Goal: Communication & Community: Answer question/provide support

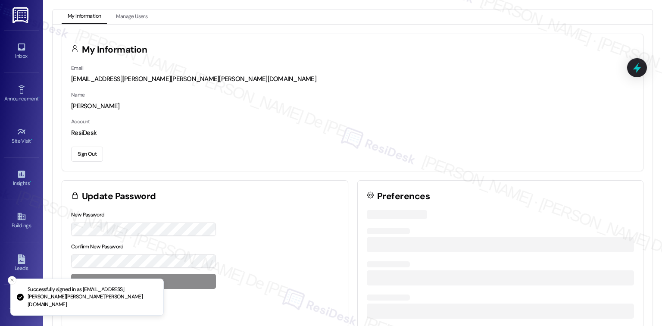
scroll to position [2302, 0]
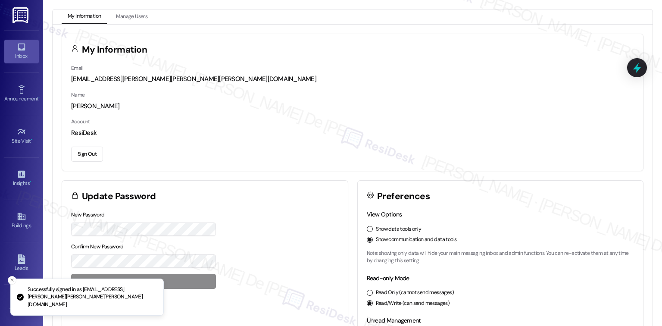
click at [26, 45] on link "Inbox" at bounding box center [21, 51] width 34 height 23
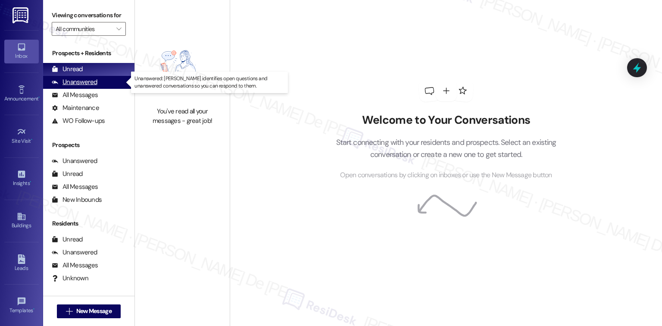
type textarea "Unanswered"
click at [101, 86] on div "Unanswered (0)" at bounding box center [88, 82] width 91 height 13
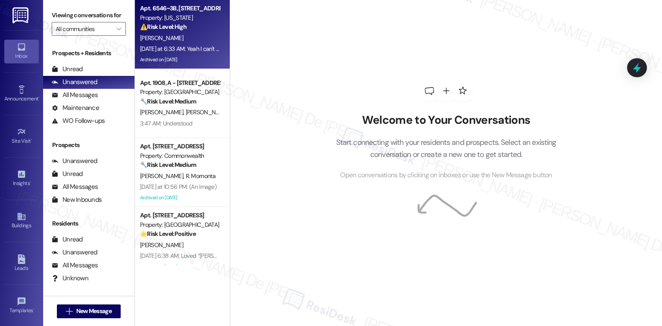
click at [183, 41] on div "[PERSON_NAME]" at bounding box center [179, 38] width 81 height 11
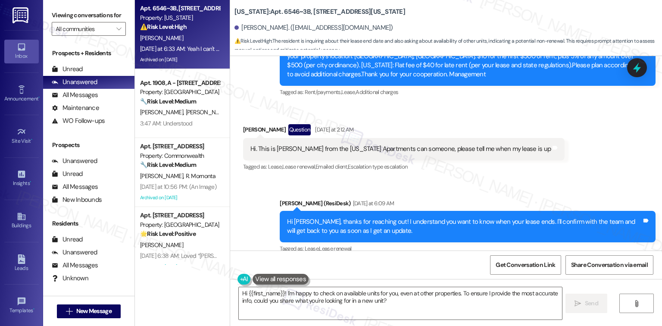
scroll to position [8152, 0]
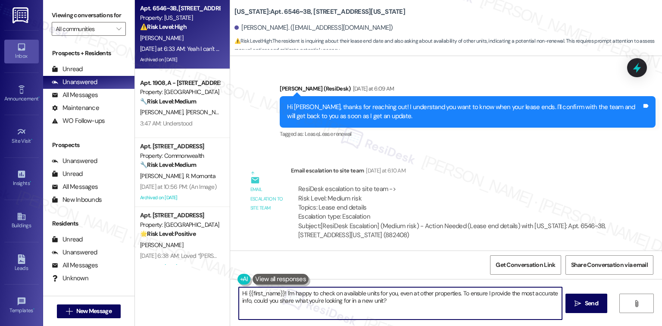
click at [396, 298] on textarea "Hi {{first_name}}! I'm happy to check on available units for you, even at other…" at bounding box center [400, 303] width 323 height 32
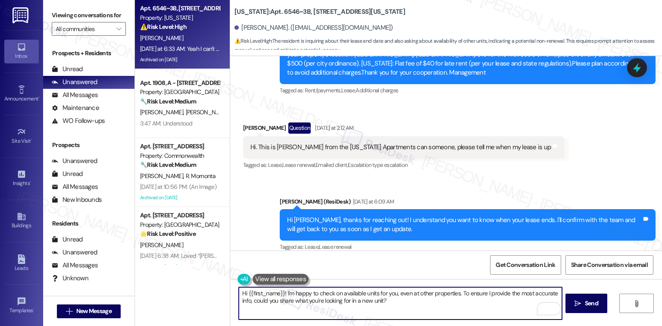
scroll to position [8037, 0]
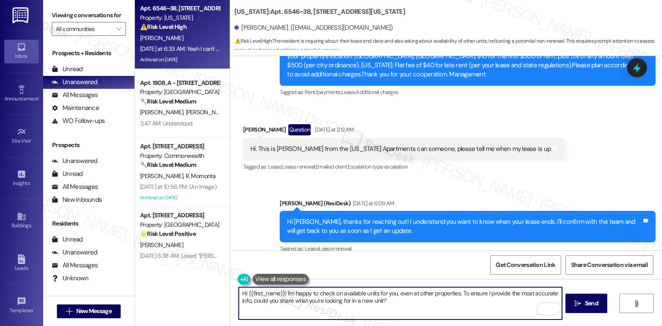
click at [247, 292] on textarea "Hi {{first_name}}! I'm happy to check on available units for you, even at other…" at bounding box center [400, 303] width 323 height 32
click at [241, 291] on textarea "Hi {{first_name}}! I'm happy to check on available units for you, even at other…" at bounding box center [400, 303] width 323 height 32
click at [413, 295] on textarea "Hello{{first_name}}! I'm happy to check on available units for you, even at oth…" at bounding box center [400, 303] width 323 height 32
click at [411, 300] on textarea "Hello{{first_name}}! I'm happy to check on available units for you, even at oth…" at bounding box center [400, 303] width 323 height 32
type textarea "Hello{{first_name}}! I'm happy to check on available units for you, even at oth…"
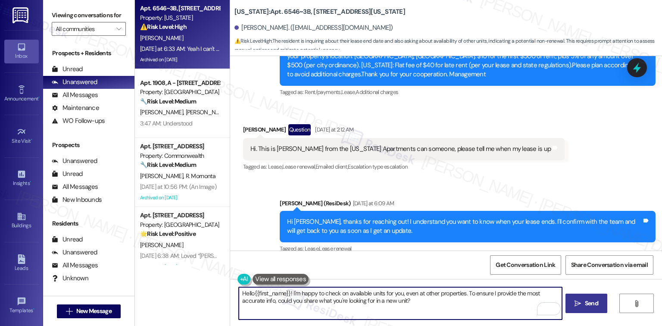
click at [583, 304] on span "Send" at bounding box center [591, 303] width 17 height 9
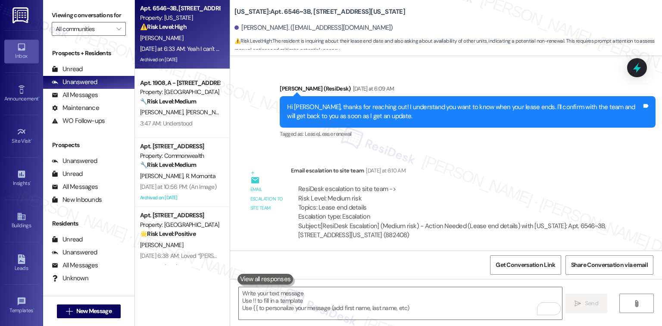
scroll to position [8221, 0]
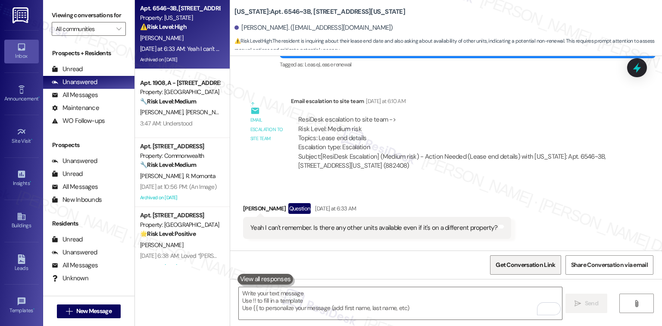
click at [541, 258] on span "Get Conversation Link" at bounding box center [525, 265] width 63 height 19
click at [534, 265] on span "Get Conversation Link" at bounding box center [525, 264] width 59 height 9
click at [476, 245] on div "Sent via SMS [PERSON_NAME] 6:18 AM HelloKierra! I'm happy to check on available…" at bounding box center [446, 279] width 432 height 69
click at [512, 262] on span "Get Conversation Link" at bounding box center [525, 264] width 59 height 9
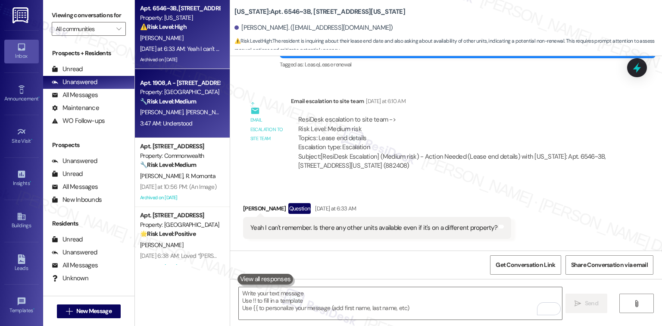
click at [148, 111] on span "[PERSON_NAME]" at bounding box center [163, 112] width 46 height 8
type textarea "Fetching suggested responses. Please feel free to read through the conversation…"
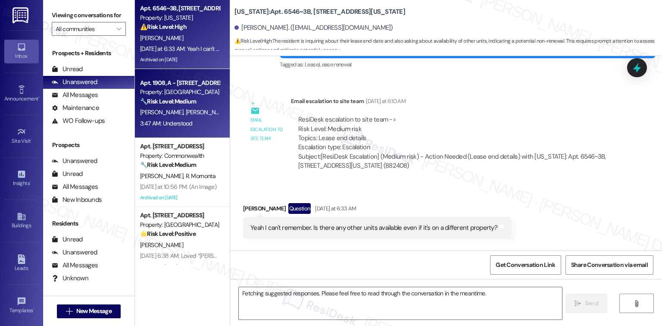
click at [171, 40] on div "[PERSON_NAME]" at bounding box center [179, 38] width 81 height 11
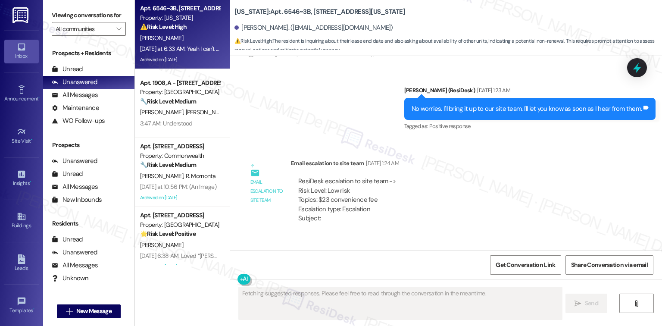
scroll to position [8234, 0]
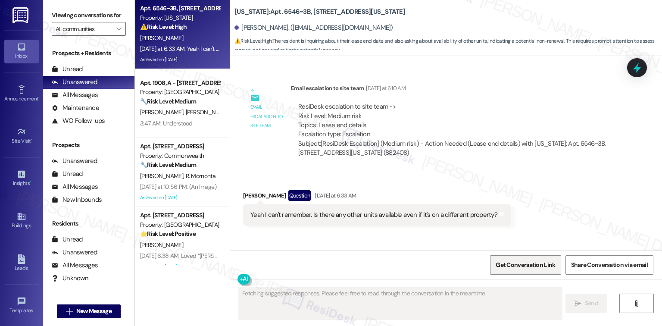
click at [523, 260] on span "Get Conversation Link" at bounding box center [525, 264] width 59 height 9
click at [524, 261] on span "Get Conversation Link" at bounding box center [525, 264] width 59 height 9
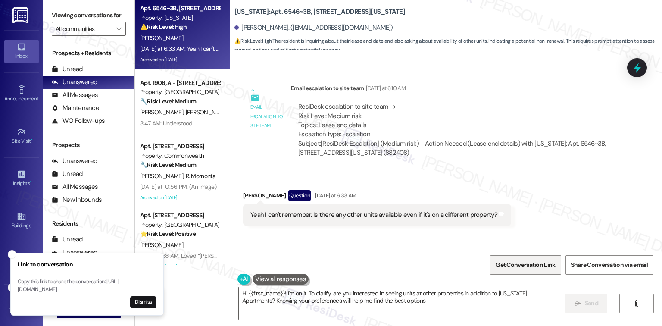
type textarea "Hi {{first_name}}! I'm on it. To clarify, are you interested in seeing units at…"
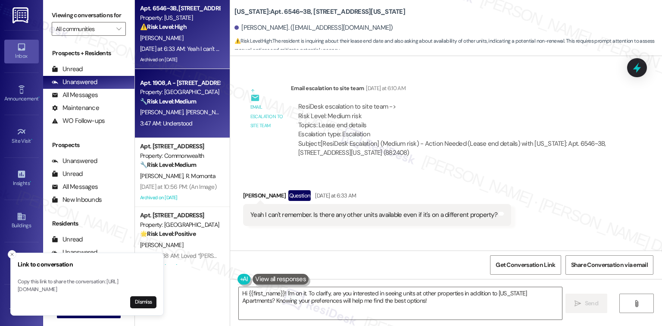
click at [204, 114] on div "[PERSON_NAME] [PERSON_NAME]" at bounding box center [179, 112] width 81 height 11
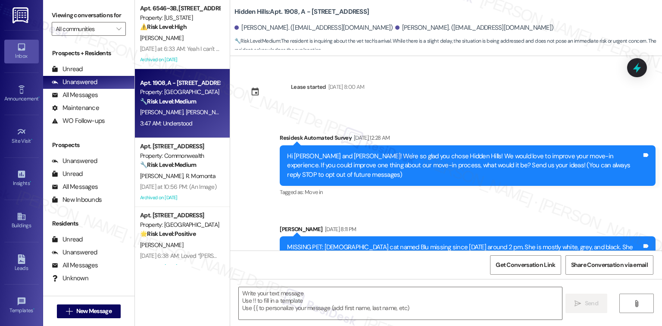
scroll to position [5247, 0]
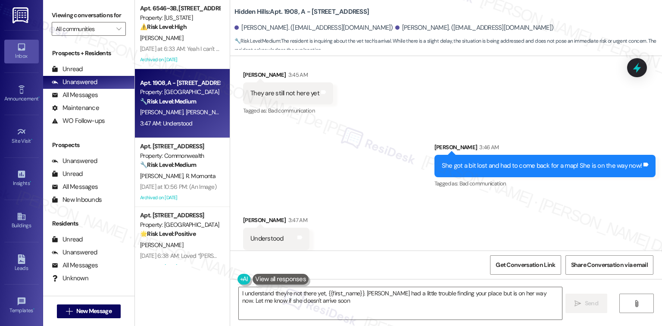
type textarea "I understand they're not there yet, {{first_name}}. [PERSON_NAME] had a little …"
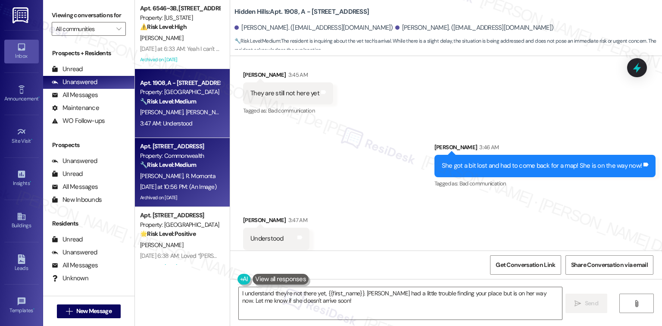
click at [205, 176] on div "[PERSON_NAME] R. Mornonta" at bounding box center [179, 176] width 81 height 11
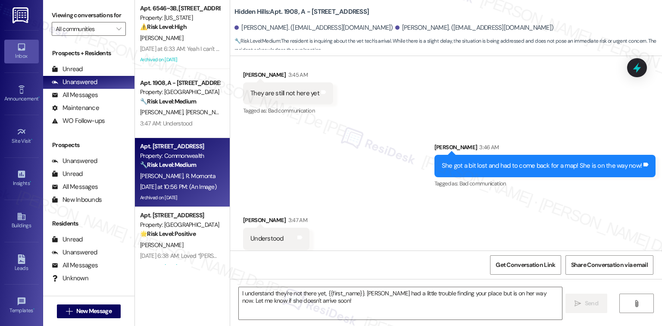
type textarea "Fetching suggested responses. Please feel free to read through the conversation…"
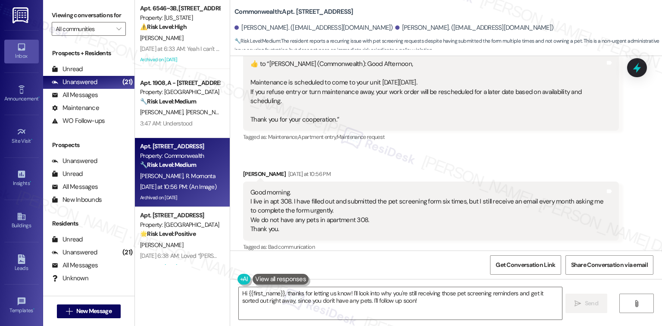
scroll to position [18137, 0]
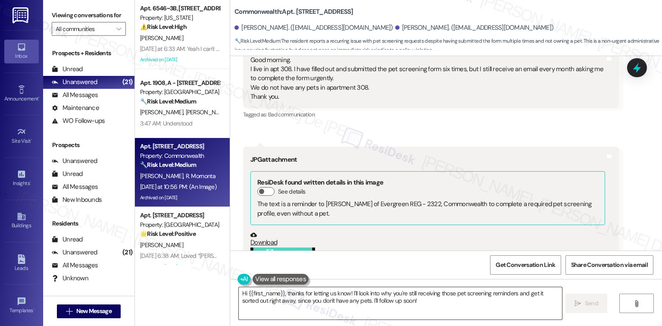
click at [423, 306] on textarea "Hi {{first_name}}, thanks for letting us know! I'll look into why you're still …" at bounding box center [400, 303] width 323 height 32
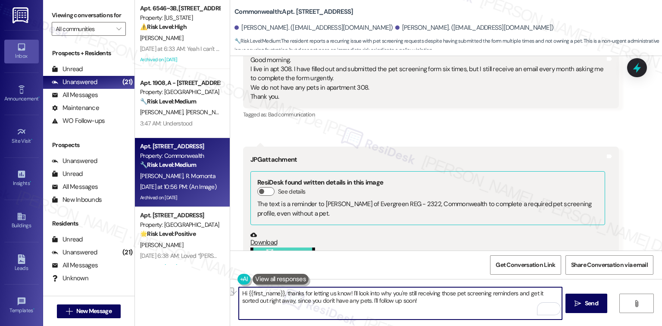
drag, startPoint x: 410, startPoint y: 301, endPoint x: 351, endPoint y: 309, distance: 60.0
click at [351, 309] on textarea "Hi {{first_name}}, thanks for letting us know! I'll look into why you're still …" at bounding box center [400, 303] width 323 height 32
paste textarea "If something else comes up, I’ll be glad to assist"
type textarea "Hi {{first_name}}, thanks for letting us know! I'll look into why you're still …"
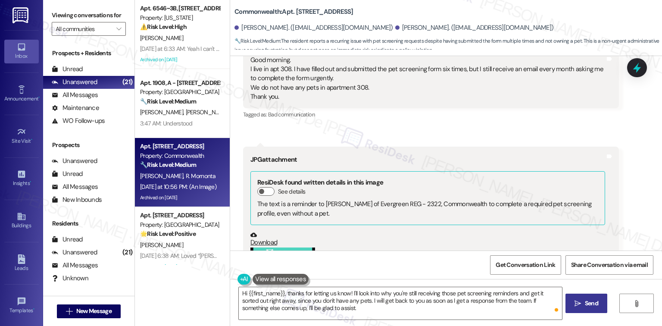
click at [592, 305] on span "Send" at bounding box center [591, 303] width 13 height 9
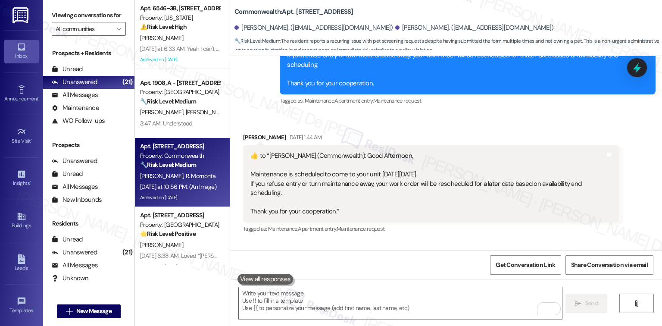
scroll to position [17907, 0]
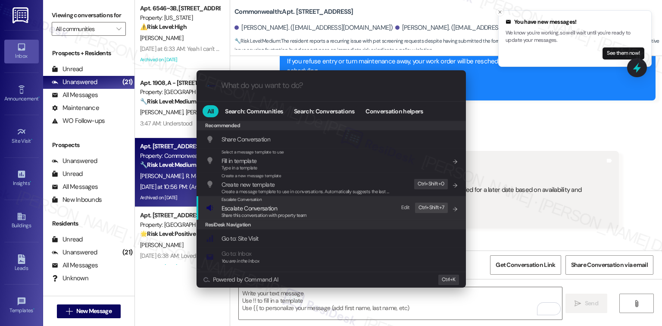
click at [251, 204] on span "Escalate Conversation" at bounding box center [250, 208] width 56 height 8
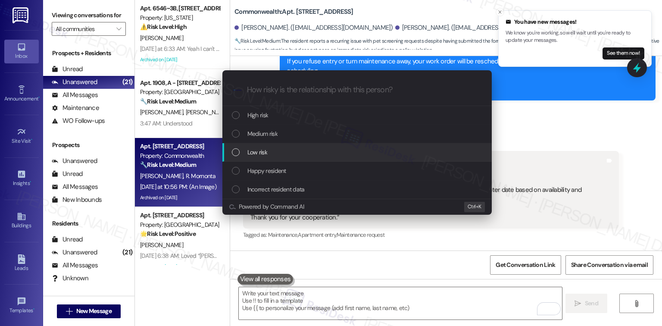
click at [257, 145] on div "Low risk" at bounding box center [356, 152] width 269 height 19
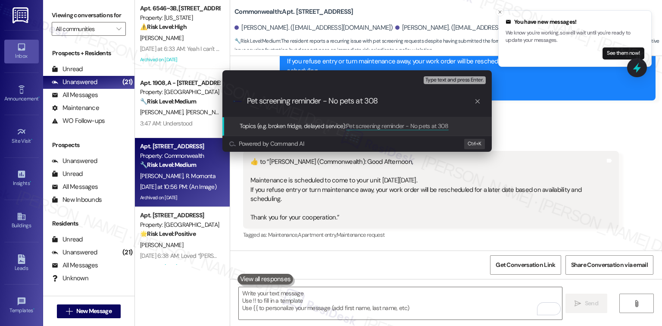
click at [365, 103] on input "Pet screening reminder - No pets at 308" at bounding box center [360, 101] width 227 height 9
type input "Pet screening reminder - No pets at Apt. 308"
click at [470, 142] on span "Ctrl+" at bounding box center [473, 143] width 11 height 9
click at [463, 78] on span "Type text and press Enter." at bounding box center [455, 80] width 58 height 6
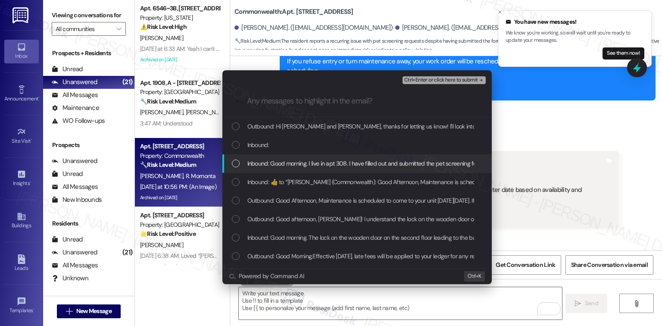
click at [326, 166] on span "Inbound: Good morning. I live in apt 308. I have filled out and submitted the p…" at bounding box center [547, 163] width 600 height 9
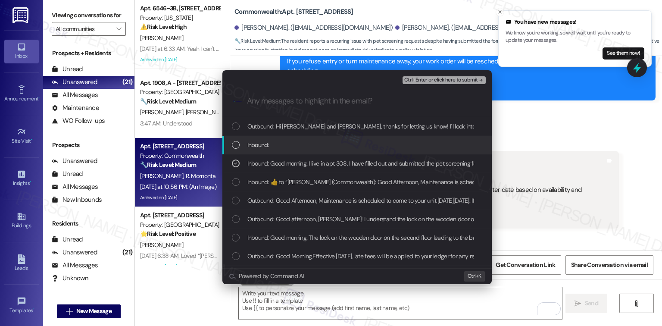
click at [258, 142] on span "Inbound:" at bounding box center [258, 144] width 22 height 9
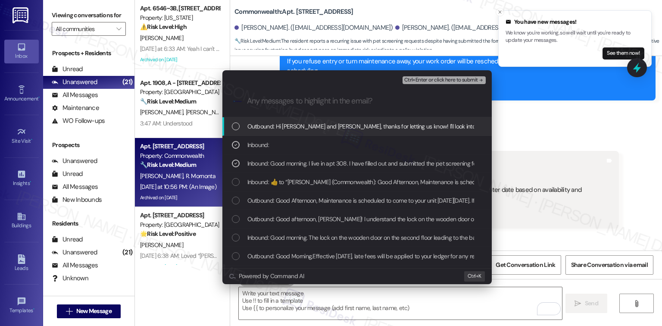
click at [295, 129] on span "Outbound: Hi [PERSON_NAME] and [PERSON_NAME], thanks for letting us know! I'll …" at bounding box center [648, 126] width 803 height 9
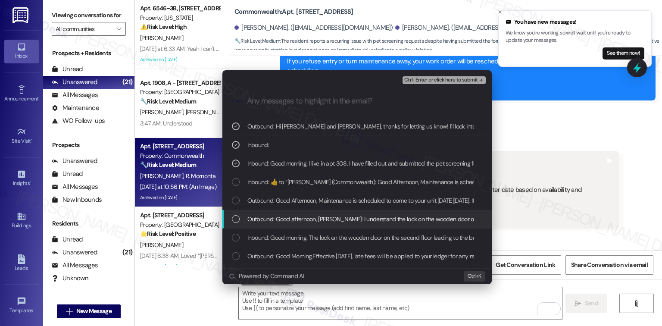
click at [462, 81] on span "Ctrl+Enter or click here to submit" at bounding box center [441, 80] width 74 height 6
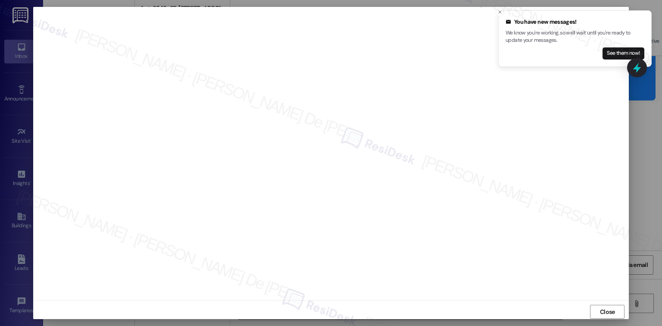
click at [318, 9] on div at bounding box center [331, 153] width 596 height 293
click at [600, 313] on span "Close" at bounding box center [607, 311] width 15 height 9
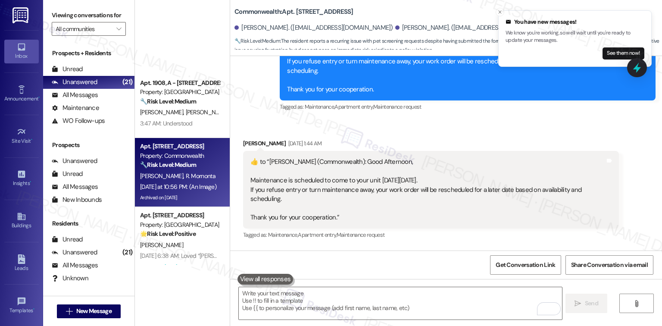
scroll to position [230, 0]
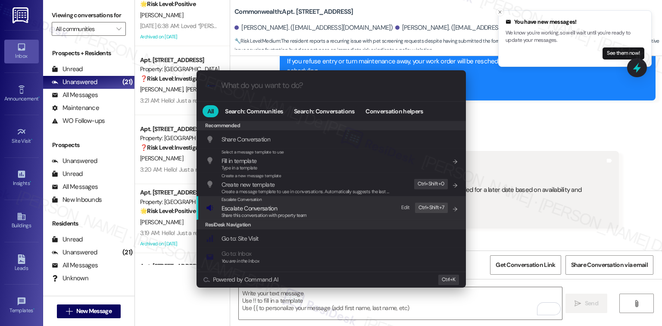
click at [284, 207] on span "Escalate Conversation" at bounding box center [264, 207] width 85 height 9
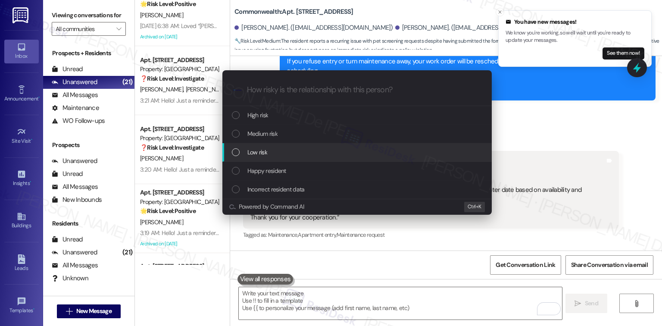
click at [271, 155] on div "Low risk" at bounding box center [358, 151] width 252 height 9
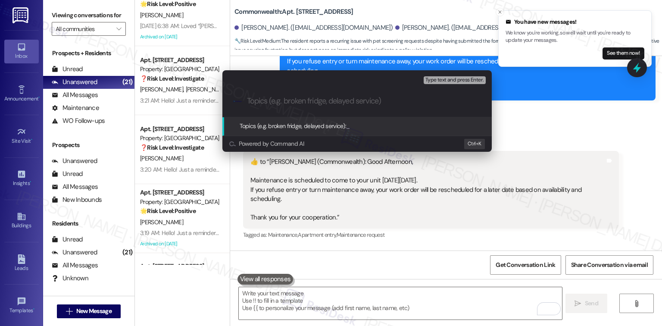
click at [305, 82] on div "Escalate Conversation Low risk Topics (e.g. broken fridge, delayed service) Any…" at bounding box center [356, 78] width 269 height 16
click at [294, 103] on input "Topics (e.g. broken fridge, delayed service)" at bounding box center [364, 101] width 234 height 9
paste input "Pet screening reminder - No pets at Apt. 308"
type input "Pet screening reminder - No pets at Apt. 308"
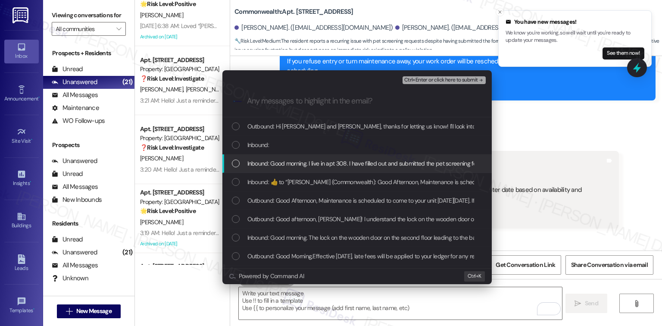
click at [292, 167] on span "Inbound: Good morning. I live in apt 308. I have filled out and submitted the p…" at bounding box center [547, 163] width 600 height 9
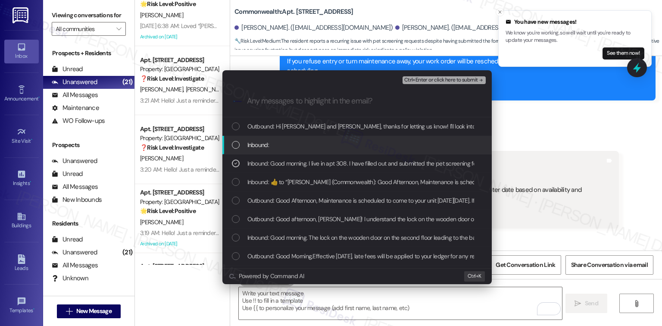
click at [269, 145] on div "Inbound:" at bounding box center [358, 144] width 252 height 9
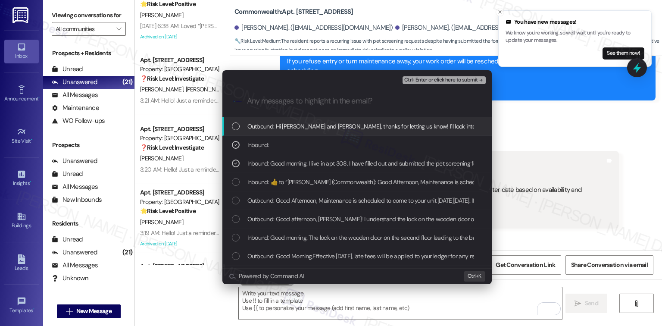
click at [266, 129] on span "Outbound: Hi [PERSON_NAME] and [PERSON_NAME], thanks for letting us know! I'll …" at bounding box center [648, 126] width 803 height 9
click at [441, 83] on span "Ctrl+Enter or click here to submit" at bounding box center [441, 80] width 74 height 6
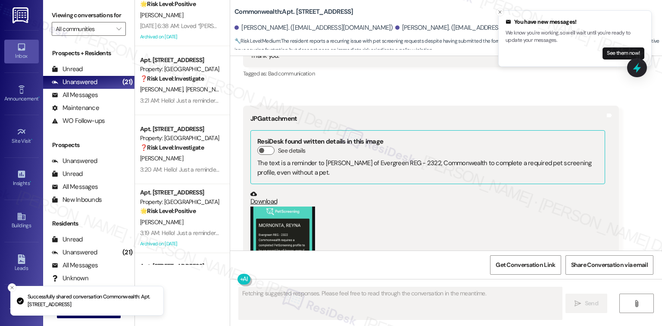
scroll to position [18150, 0]
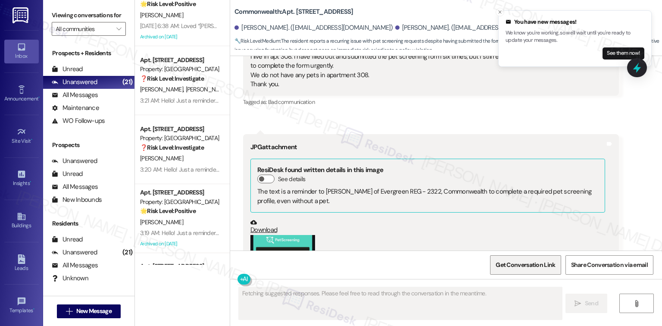
drag, startPoint x: 531, startPoint y: 265, endPoint x: 525, endPoint y: 266, distance: 6.3
click at [531, 265] on span "Get Conversation Link" at bounding box center [525, 264] width 59 height 9
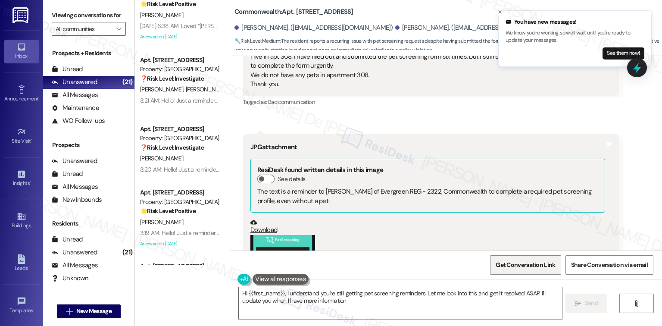
type textarea "Hi {{first_name}}, I understand you're still getting pet screening reminders. L…"
click at [525, 257] on span "Get Conversation Link" at bounding box center [525, 265] width 63 height 19
drag, startPoint x: 528, startPoint y: 269, endPoint x: 523, endPoint y: 268, distance: 5.7
click at [528, 269] on span "Get Conversation Link" at bounding box center [525, 265] width 63 height 19
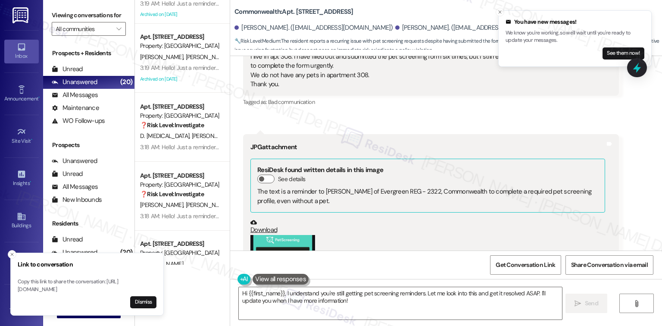
scroll to position [460, 0]
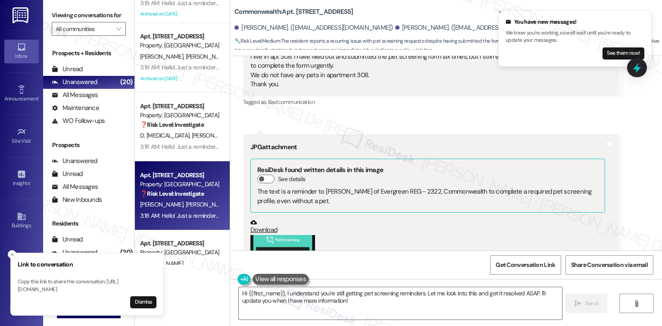
click at [211, 216] on div "3:18 AM: Hello! Just a reminder that [PERSON_NAME], the mobile vet tech is curr…" at bounding box center [592, 216] width 905 height 8
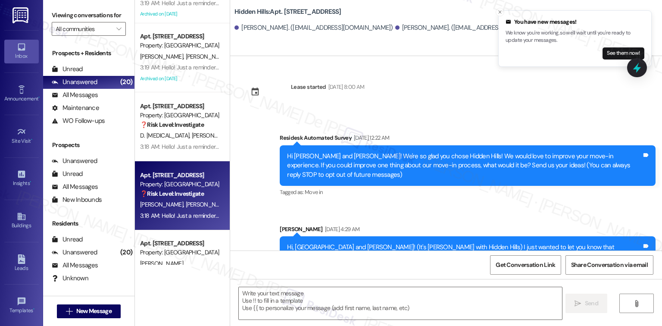
scroll to position [3458, 0]
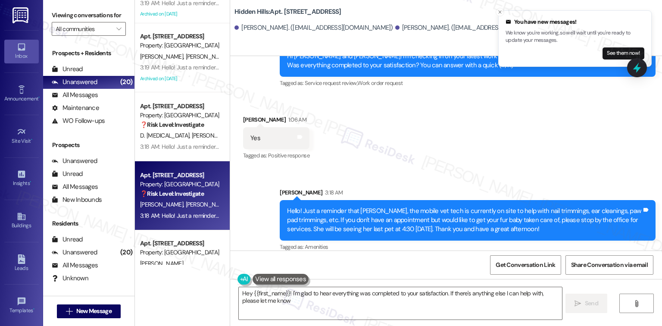
type textarea "Hey {{first_name}}! I'm glad to hear everything was completed to your satisfact…"
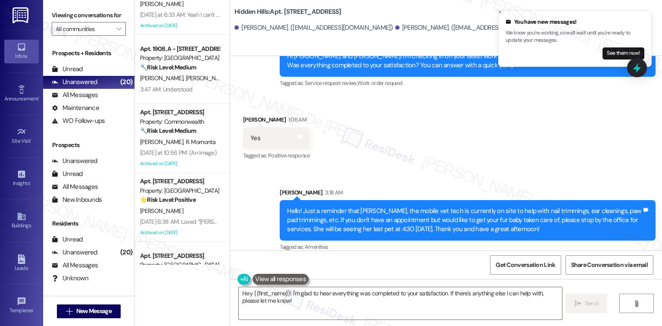
scroll to position [0, 0]
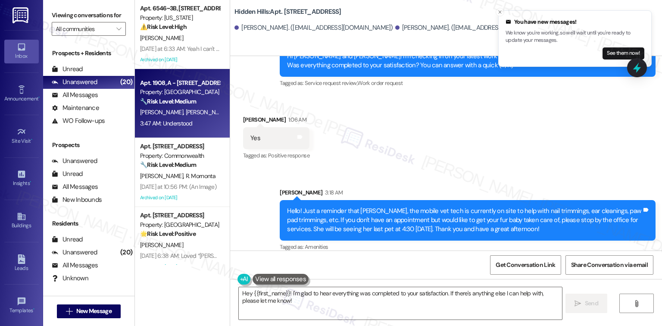
click at [162, 106] on div "Apt. 1908, [STREET_ADDRESS] Property: Hidden Hills 🔧 Risk Level: Medium The res…" at bounding box center [179, 92] width 81 height 29
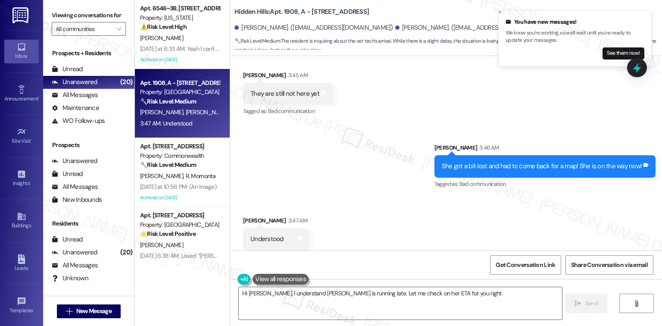
scroll to position [5247, 0]
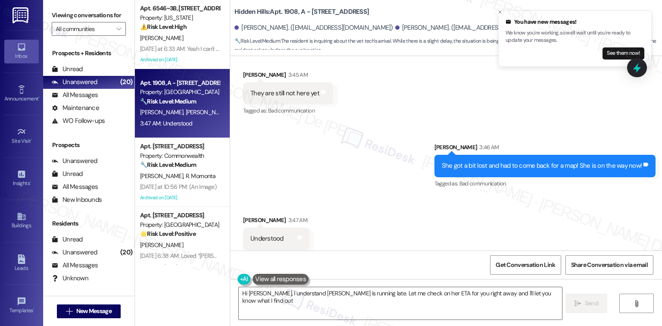
type textarea "Hi [PERSON_NAME], I understand [PERSON_NAME] is running late. Let me check on h…"
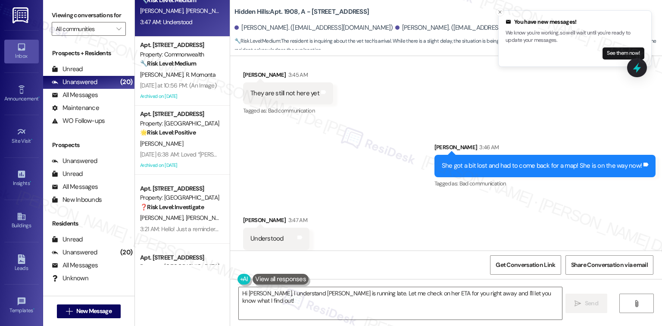
scroll to position [0, 0]
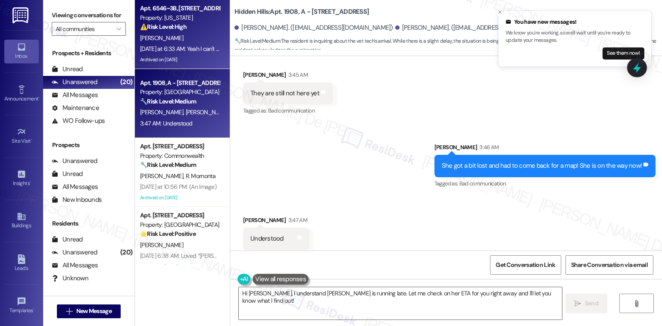
click at [175, 37] on div "[PERSON_NAME]" at bounding box center [179, 38] width 81 height 11
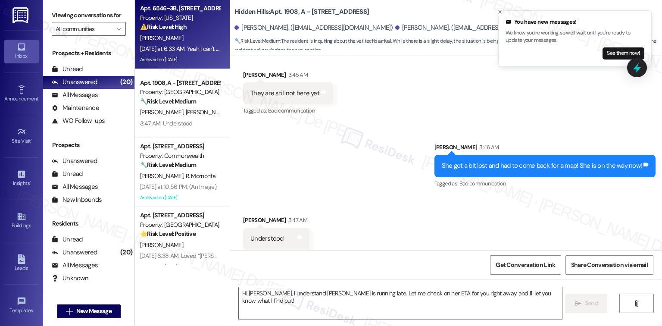
type textarea "Fetching suggested responses. Please feel free to read through the conversation…"
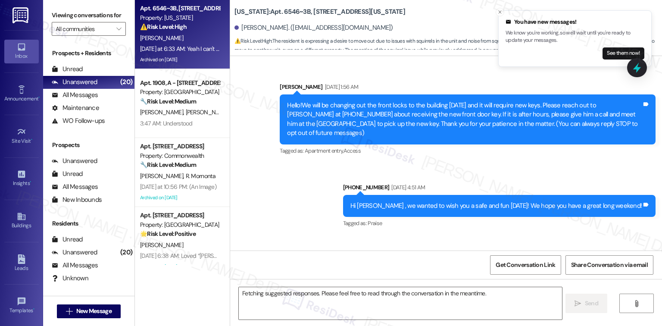
scroll to position [8376, 0]
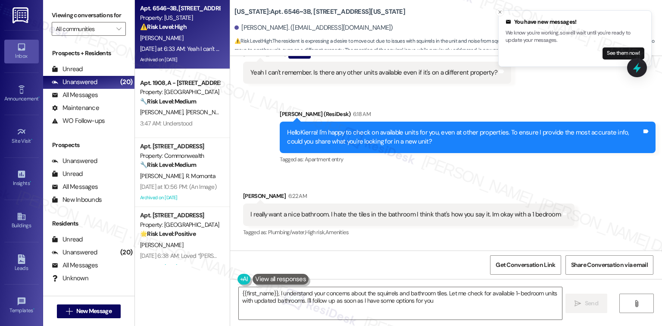
type textarea "{{first_name}}, I understand your concerns about the squirrels and bathroom til…"
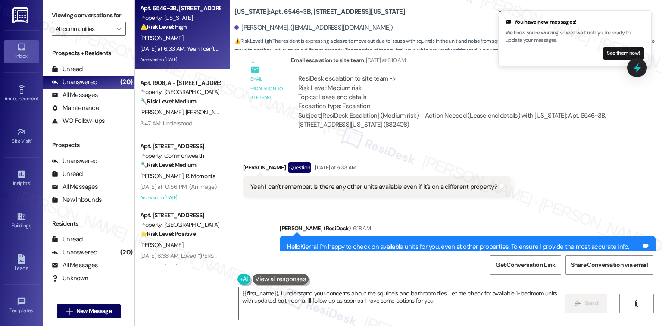
scroll to position [8377, 0]
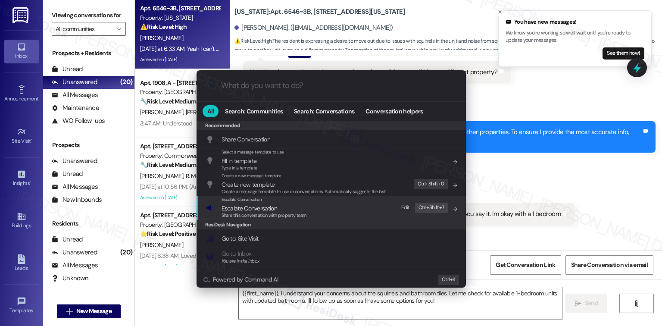
click at [347, 213] on div "Escalate Conversation Escalate Conversation Share this conversation with proper…" at bounding box center [332, 207] width 252 height 23
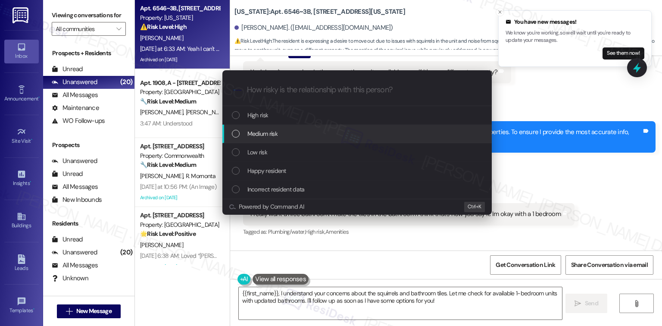
click at [276, 131] on span "Medium risk" at bounding box center [262, 133] width 30 height 9
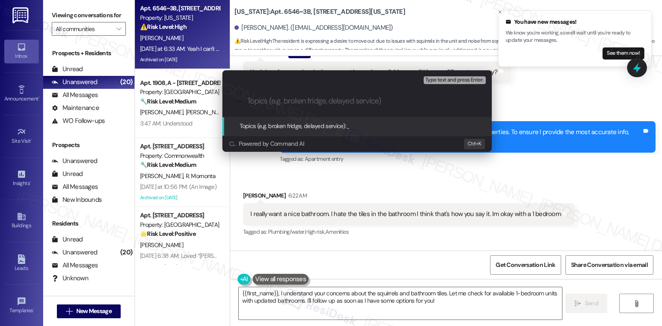
click at [611, 136] on div "Escalate Conversation Medium risk Topics (e.g. broken fridge, delayed service) …" at bounding box center [331, 163] width 662 height 326
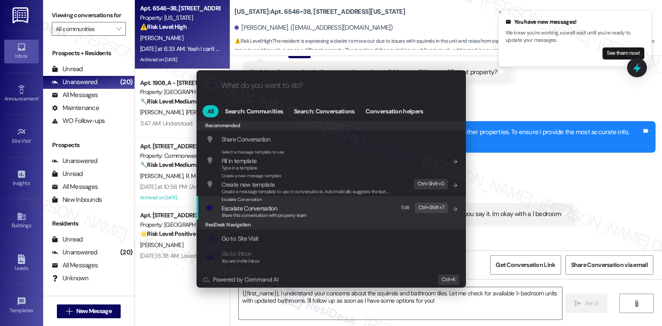
click at [329, 209] on div "Escalate Conversation Escalate Conversation Share this conversation with proper…" at bounding box center [332, 207] width 252 height 23
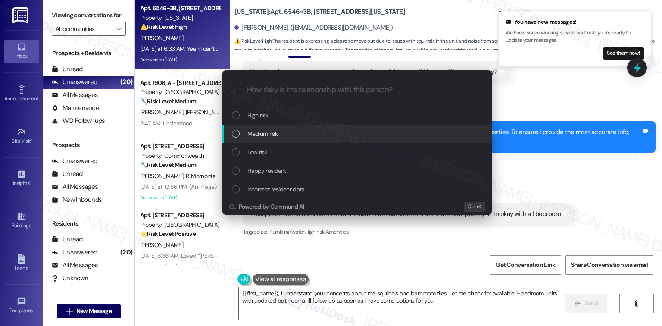
click at [280, 136] on div "Medium risk" at bounding box center [358, 133] width 252 height 9
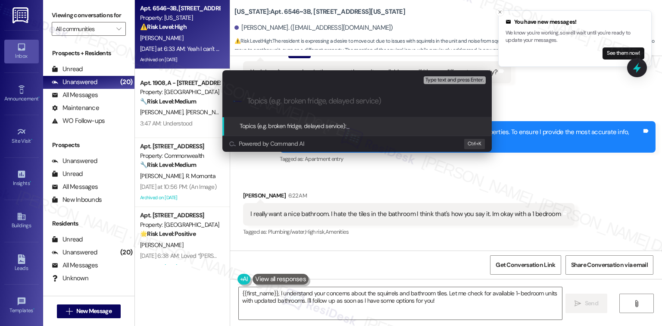
click at [293, 104] on input "Topics (e.g. broken fridge, delayed service)" at bounding box center [364, 101] width 234 height 9
type input "Different unit available - 1 BDR"
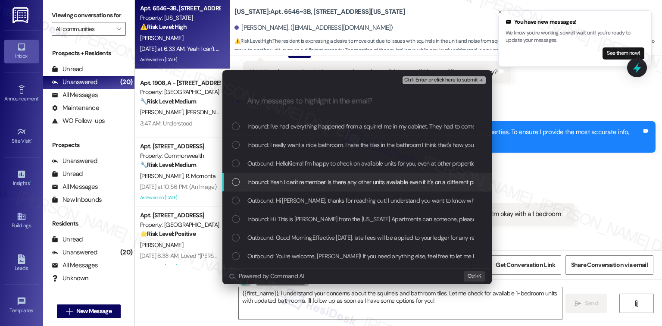
drag, startPoint x: 417, startPoint y: 179, endPoint x: 417, endPoint y: 172, distance: 6.9
click at [417, 179] on span "Inbound: Yeah I can't remember. Is there any other units available even if it's…" at bounding box center [370, 181] width 247 height 9
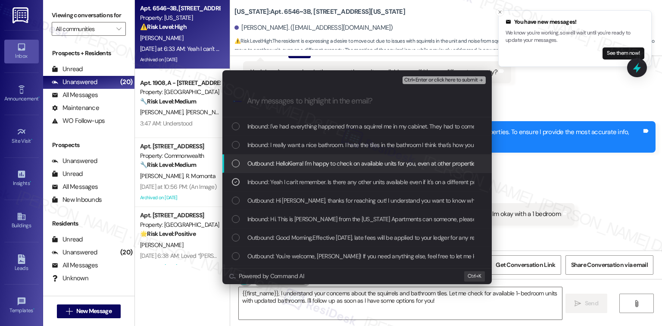
click at [418, 165] on span "Outbound: HelloKierra! I'm happy to check on available units for you, even at o…" at bounding box center [483, 163] width 473 height 9
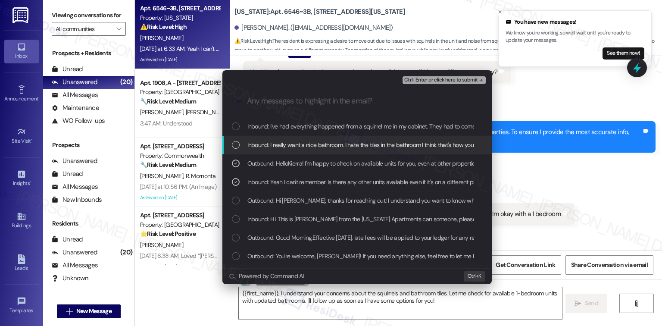
click at [407, 150] on div "Inbound: I really want a nice bathroom. I hate the tiles in the bathroom I thin…" at bounding box center [356, 145] width 269 height 19
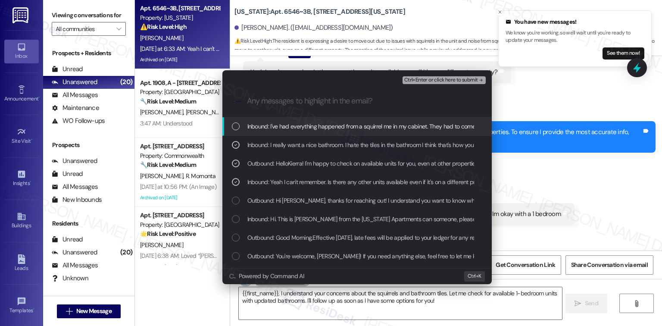
click at [403, 126] on span "Inbound: I've had everything happened from a squirrel me in my cabinet. They ha…" at bounding box center [548, 126] width 603 height 9
click at [464, 83] on span "Ctrl+Enter or click here to submit" at bounding box center [441, 80] width 74 height 6
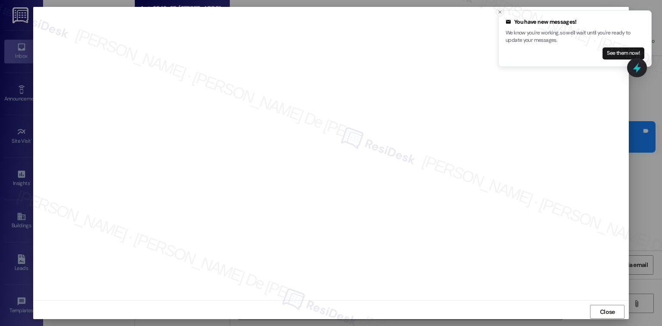
click at [498, 11] on icon "Close toast" at bounding box center [500, 11] width 5 height 5
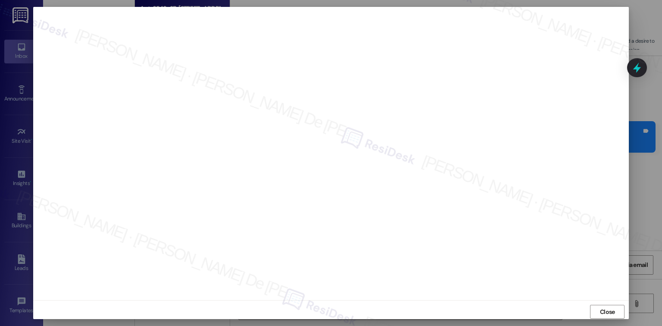
click at [610, 322] on div at bounding box center [331, 163] width 662 height 326
click at [610, 309] on span "Close" at bounding box center [607, 311] width 15 height 9
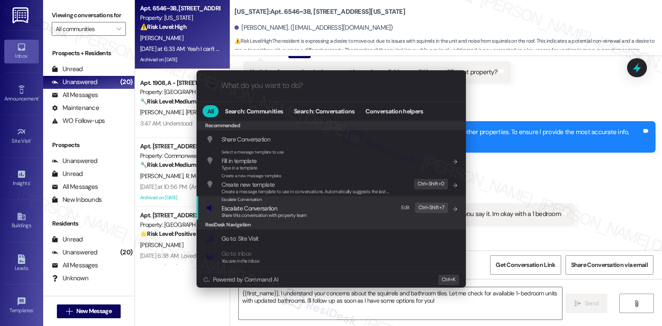
click at [265, 203] on span "Escalate Conversation" at bounding box center [250, 207] width 56 height 9
click at [265, 203] on div "Recommended Recommended Share Conversation Add shortcut Select a message templa…" at bounding box center [331, 196] width 269 height 151
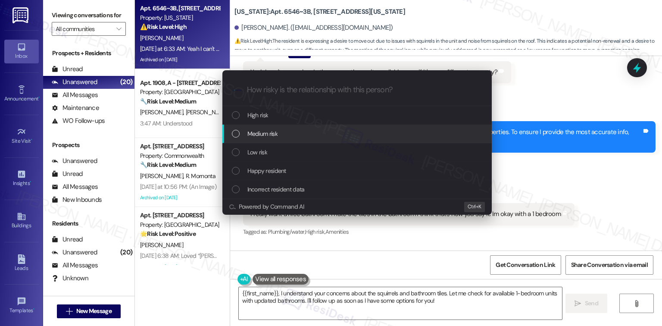
click at [280, 133] on div "Medium risk" at bounding box center [358, 133] width 252 height 9
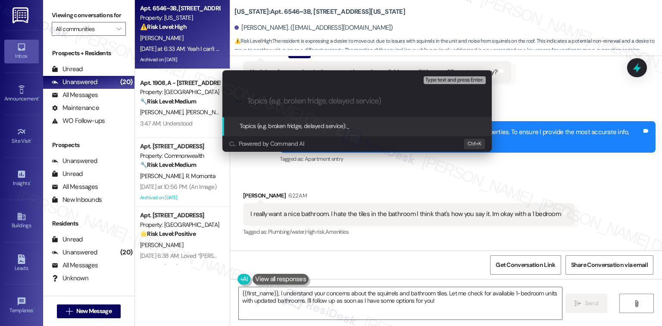
click at [319, 106] on div ".cls-1{fill:#0a055f;}.cls-2{fill:#0cc4c4;} resideskLogoBlueOrange" at bounding box center [356, 101] width 269 height 31
click at [315, 103] on input "Topics (e.g. broken fridge, delayed service)" at bounding box center [364, 101] width 234 height 9
paste input "Different unit available - 1 BDR"
click at [320, 102] on input "Different unit available - 1 BDR" at bounding box center [360, 101] width 227 height 9
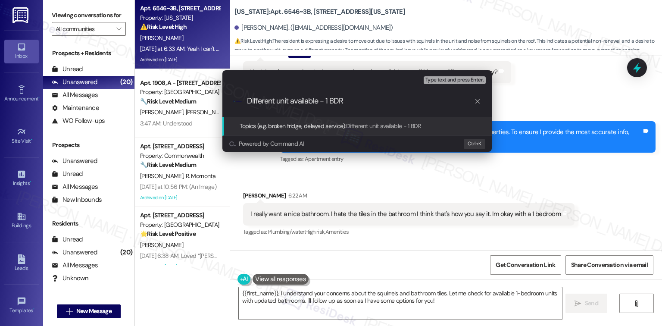
drag, startPoint x: 319, startPoint y: 100, endPoint x: 179, endPoint y: 104, distance: 140.2
click at [179, 104] on div "Escalate Conversation Medium risk Topics (e.g. broken fridge, delayed service) …" at bounding box center [331, 163] width 662 height 326
type input "Other available unit - 1 BDR"
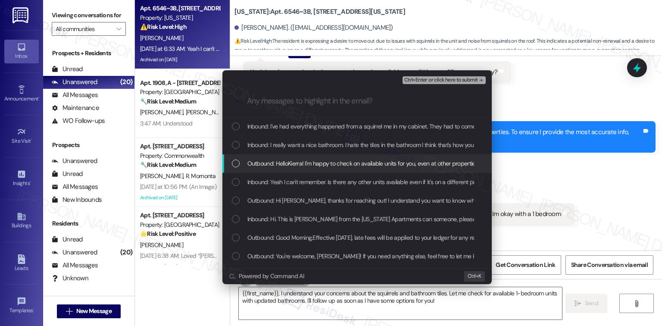
click at [319, 167] on span "Outbound: HelloKierra! I'm happy to check on available units for you, even at o…" at bounding box center [483, 163] width 473 height 9
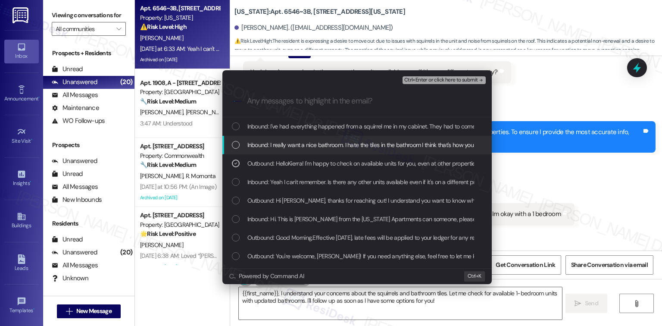
click at [328, 147] on span "Inbound: I really want a nice bathroom. I hate the tiles in the bathroom I thin…" at bounding box center [400, 144] width 307 height 9
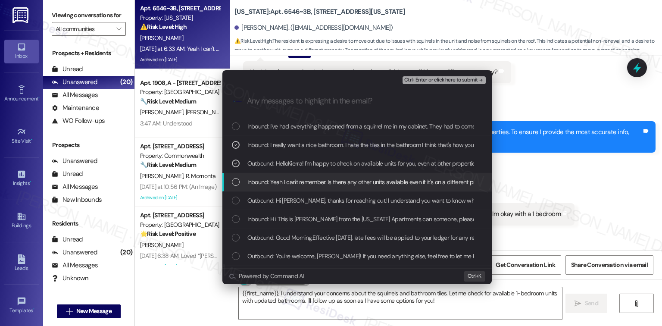
click at [323, 185] on span "Inbound: Yeah I can't remember. Is there any other units available even if it's…" at bounding box center [370, 181] width 247 height 9
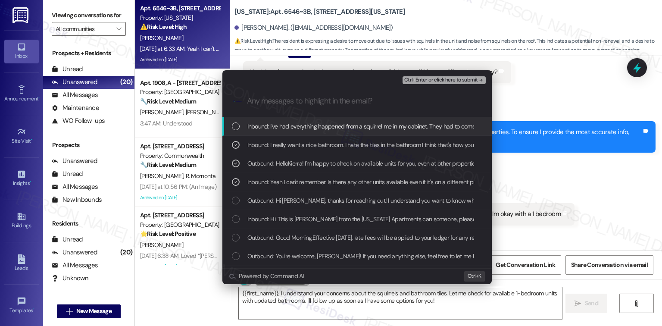
click at [345, 130] on span "Inbound: I've had everything happened from a squirrel me in my cabinet. They ha…" at bounding box center [548, 126] width 603 height 9
click at [444, 79] on span "Ctrl+Enter or click here to submit" at bounding box center [441, 80] width 74 height 6
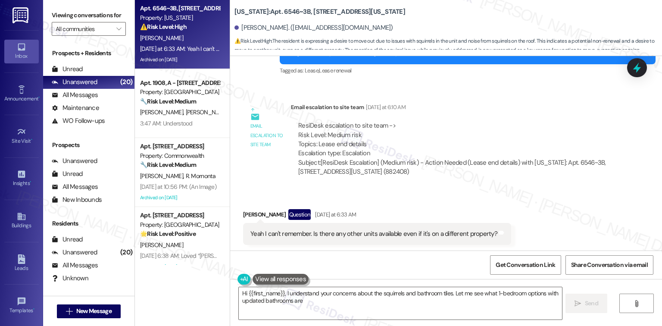
scroll to position [8377, 0]
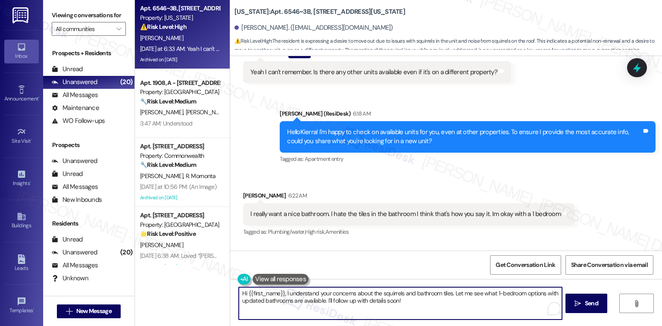
drag, startPoint x: 399, startPoint y: 304, endPoint x: 226, endPoint y: 284, distance: 174.4
click at [230, 284] on div "Hi {{first_name}}, I understand your concerns about the squirrels and bathroom …" at bounding box center [446, 311] width 432 height 65
click at [429, 298] on textarea "I already sent a message to the team to double-check the available units, if th…" at bounding box center [400, 303] width 323 height 32
click at [441, 289] on textarea "I already sent a message to the team to double-check the available units, if th…" at bounding box center [400, 303] width 323 height 32
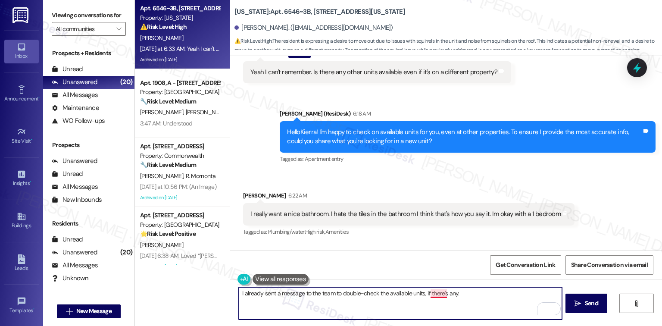
click at [441, 289] on textarea "I already sent a message to the team to double-check the available units, if th…" at bounding box center [400, 303] width 323 height 32
click at [435, 293] on textarea "I already sent a message to the team to double-check the available units, if th…" at bounding box center [400, 303] width 323 height 32
click at [470, 295] on textarea "I already sent a message to the team to double-check the available units, if th…" at bounding box center [400, 303] width 323 height 32
click at [433, 293] on textarea "I already sent a message to the team to double-check the available units, if th…" at bounding box center [400, 303] width 323 height 32
click at [476, 291] on textarea "I already sent a message to the team to double-check the available units, if th…" at bounding box center [400, 303] width 323 height 32
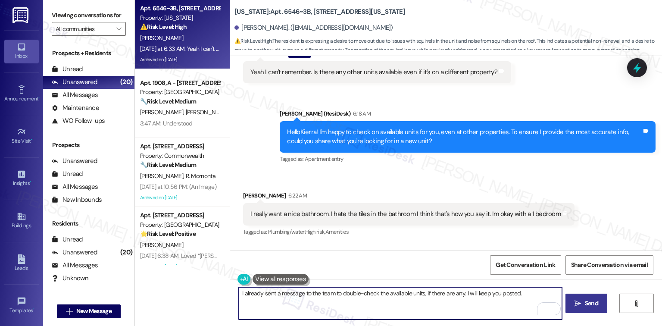
type textarea "I already sent a message to the team to double-check the available units, if th…"
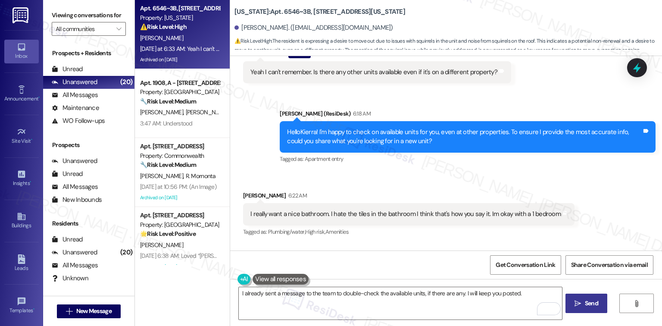
click at [588, 305] on span "Send" at bounding box center [591, 303] width 13 height 9
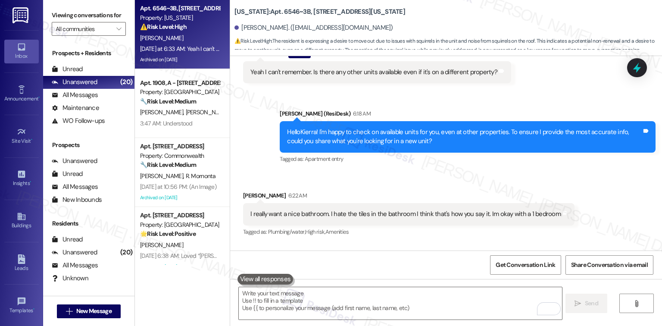
scroll to position [8376, 0]
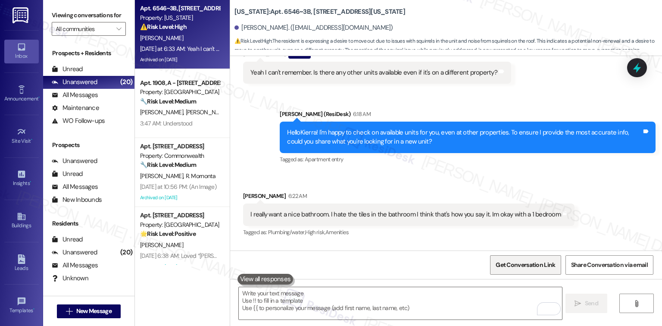
click at [538, 269] on span "Get Conversation Link" at bounding box center [525, 264] width 59 height 9
click at [576, 271] on div "I've had everything happened from a squirrel me in my cabinet. They had to come…" at bounding box center [427, 280] width 355 height 19
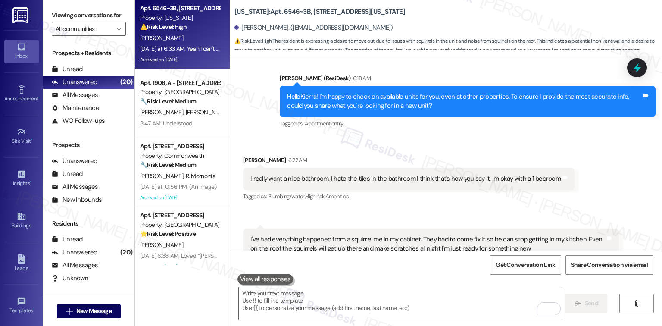
scroll to position [8437, 0]
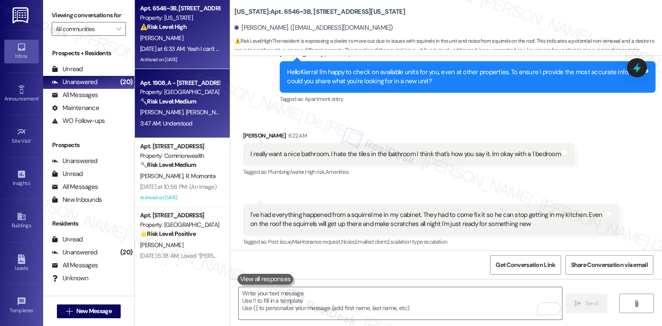
click at [195, 98] on div "🔧 Risk Level: Medium The resident is inquiring about the vet tech's arrival. Wh…" at bounding box center [180, 101] width 80 height 9
click at [188, 35] on div "[PERSON_NAME]" at bounding box center [179, 38] width 81 height 11
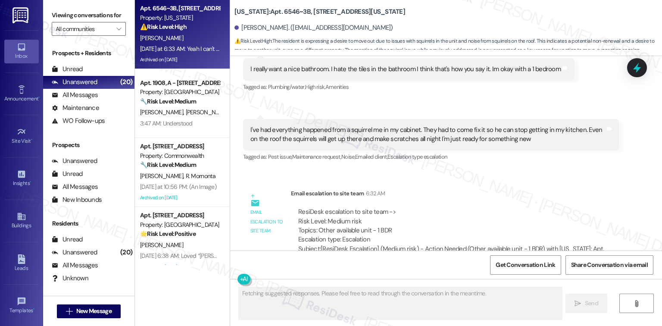
scroll to position [8556, 0]
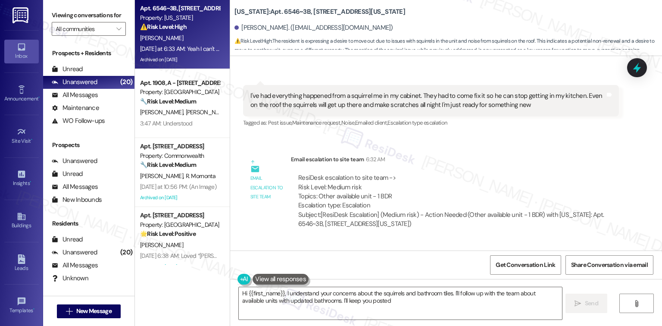
type textarea "Hi {{first_name}}, I understand your concerns about the squirrels and bathroom …"
click at [504, 260] on span "Get Conversation Link" at bounding box center [525, 264] width 59 height 9
click at [507, 260] on span "Get Conversation Link" at bounding box center [525, 264] width 59 height 9
click at [451, 295] on div "Tagged as: Apartment entry Click to highlight conversations about Apartment ent…" at bounding box center [493, 301] width 325 height 13
click at [550, 274] on span "Get Conversation Link" at bounding box center [525, 265] width 63 height 19
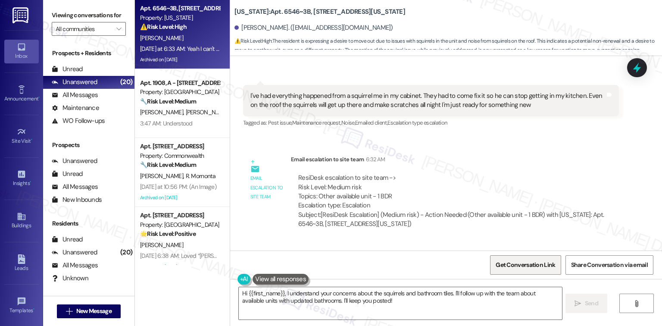
click at [536, 262] on span "Get Conversation Link" at bounding box center [525, 264] width 59 height 9
click at [409, 271] on div "Get Conversation Link Share Conversation via email" at bounding box center [446, 264] width 432 height 28
click at [529, 269] on span "Get Conversation Link" at bounding box center [525, 265] width 63 height 19
click at [283, 242] on div "Sent via SMS [PERSON_NAME] (ResiDesk) 6:34 AM I already sent a message to the t…" at bounding box center [446, 278] width 432 height 73
click at [535, 260] on span "Get Conversation Link" at bounding box center [525, 265] width 63 height 19
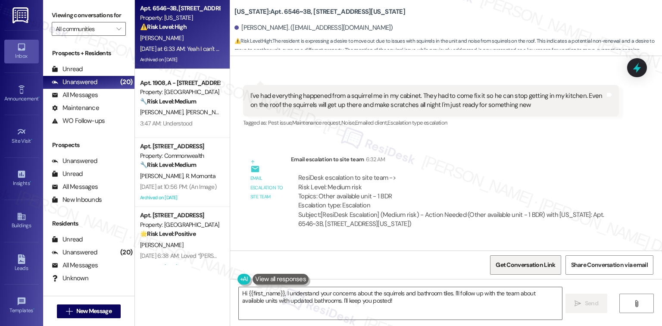
click at [545, 268] on span "Get Conversation Link" at bounding box center [525, 264] width 59 height 9
click at [379, 269] on div "Get Conversation Link Share Conversation via email" at bounding box center [446, 264] width 432 height 28
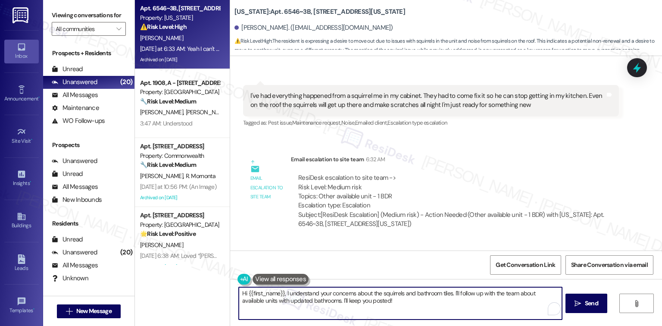
click at [411, 316] on textarea "Hi {{first_name}}, I understand your concerns about the squirrels and bathroom …" at bounding box center [400, 303] width 323 height 32
click at [405, 312] on textarea "Hi {{first_name}}, I understand your concerns about the squirrels and bathroom …" at bounding box center [400, 303] width 323 height 32
click at [521, 263] on span "Get Conversation Link" at bounding box center [525, 264] width 59 height 9
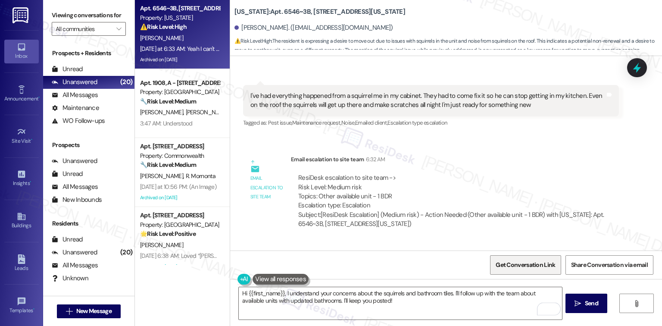
click at [524, 261] on span "Get Conversation Link" at bounding box center [525, 264] width 59 height 9
click at [526, 263] on span "Get Conversation Link" at bounding box center [525, 264] width 59 height 9
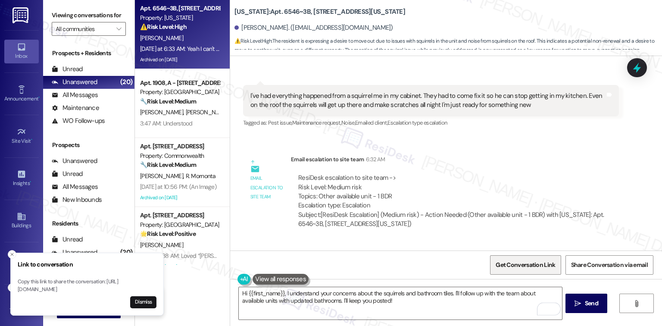
click at [526, 263] on span "Get Conversation Link" at bounding box center [525, 264] width 59 height 9
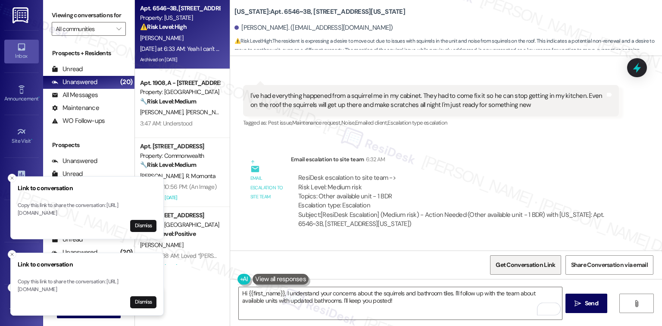
click at [526, 263] on span "Get Conversation Link" at bounding box center [525, 264] width 59 height 9
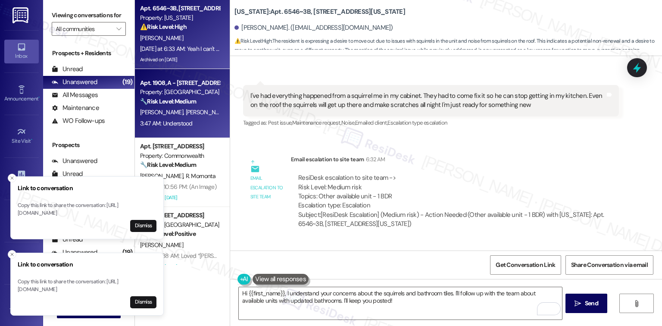
click at [194, 118] on div "3:47 AM: Understood 3:47 AM: Understood" at bounding box center [179, 123] width 81 height 11
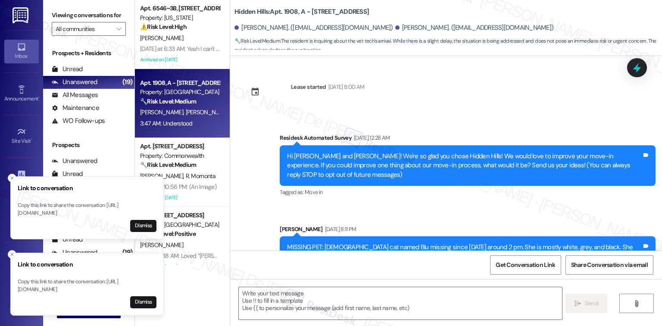
scroll to position [5247, 0]
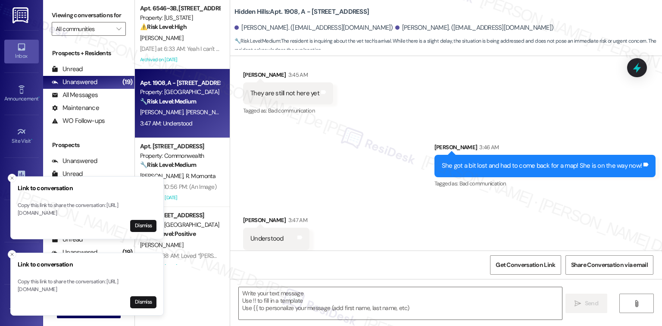
type textarea "Fetching suggested responses. Please feel free to read through the conversation…"
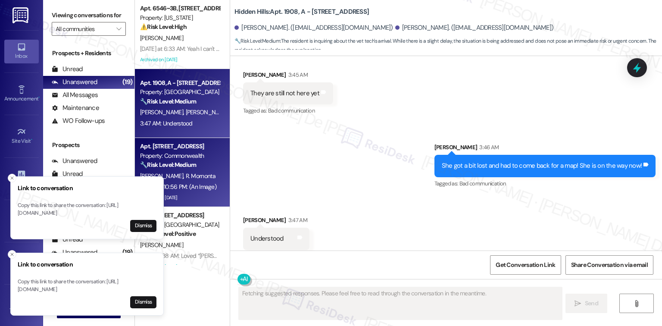
click at [191, 150] on div "Apt. [STREET_ADDRESS]" at bounding box center [180, 146] width 80 height 9
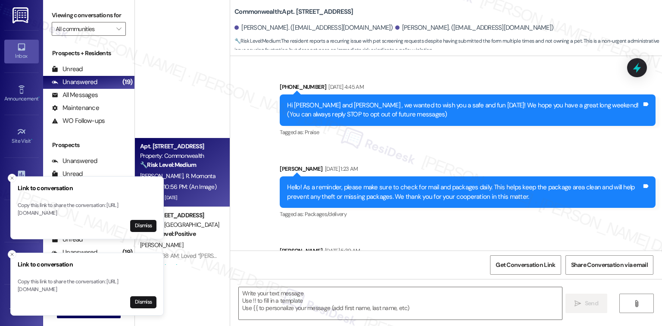
type textarea "Fetching suggested responses. Please feel free to read through the conversation…"
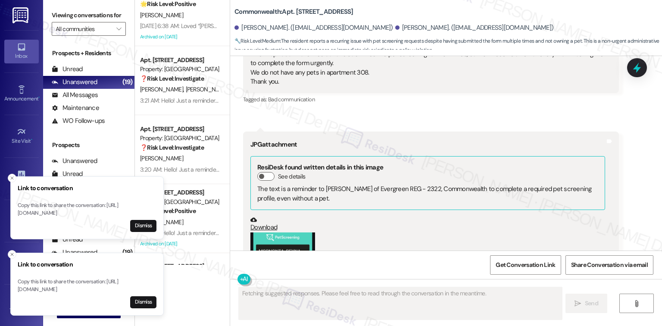
scroll to position [18150, 0]
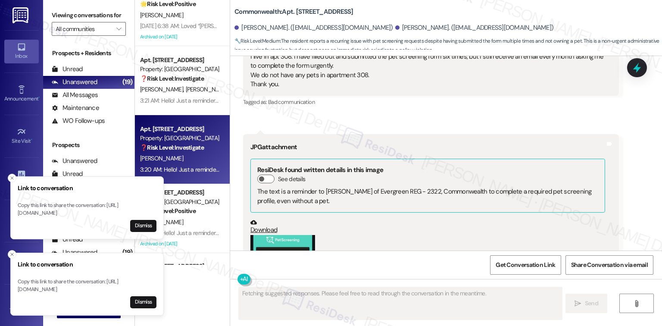
click at [200, 150] on div "❓ Risk Level: Investigate" at bounding box center [180, 147] width 80 height 9
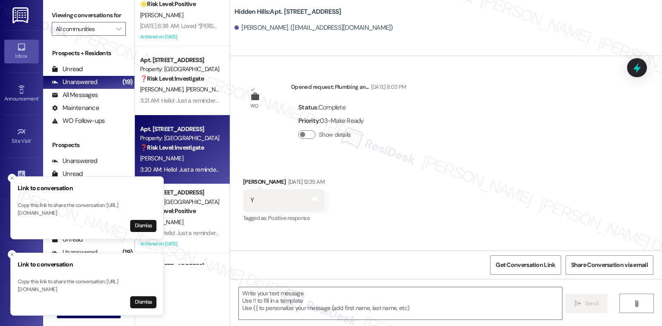
type textarea "Fetching suggested responses. Please feel free to read through the conversation…"
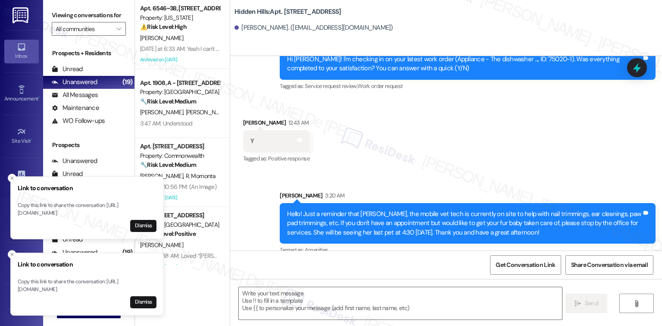
scroll to position [2716, 0]
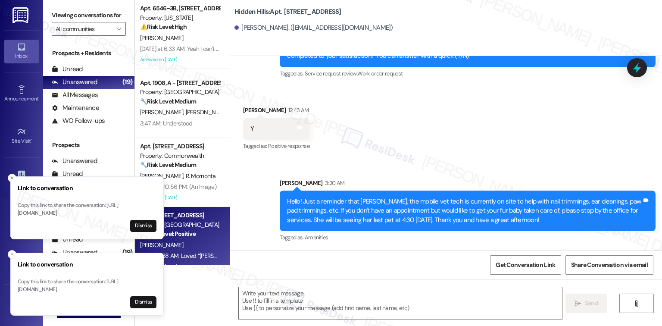
click at [174, 228] on div "Property: [GEOGRAPHIC_DATA]" at bounding box center [180, 224] width 80 height 9
type textarea "Fetching suggested responses. Please feel free to read through the conversation…"
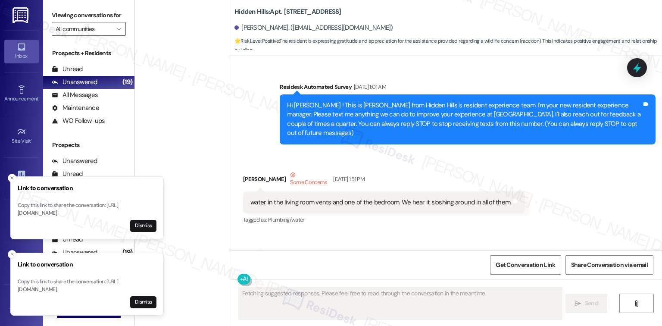
scroll to position [12347, 0]
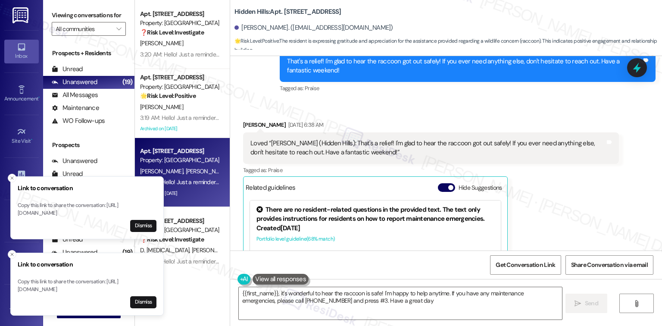
type textarea "{{first_name}}, it's wonderful to hear the raccoon is safe! I'm happy to help a…"
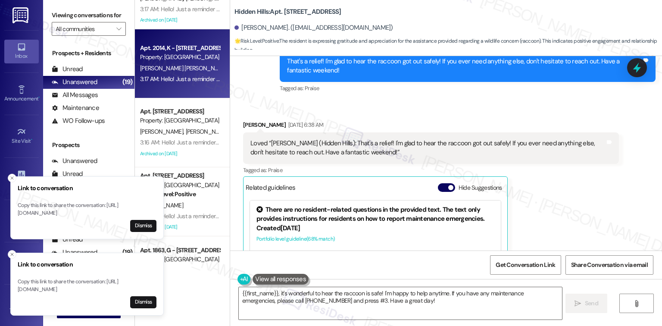
scroll to position [804, 0]
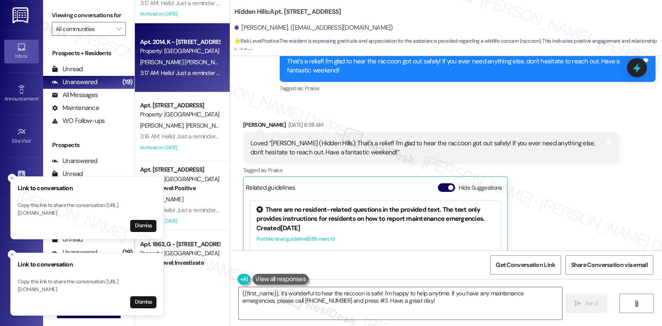
click at [165, 74] on div "3:17 AM: Hello! Just a reminder that [PERSON_NAME], the mobile vet tech is curr…" at bounding box center [592, 73] width 904 height 8
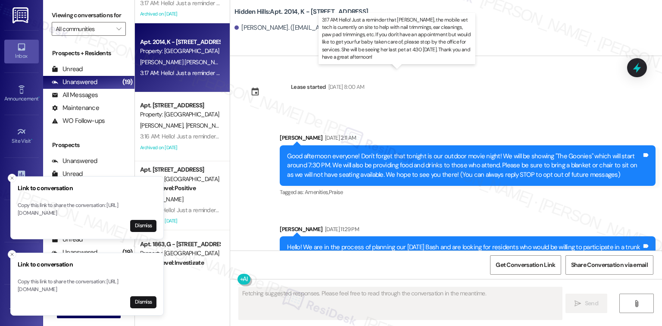
type textarea "Fetching suggested responses. Please feel free to read through the conversation…"
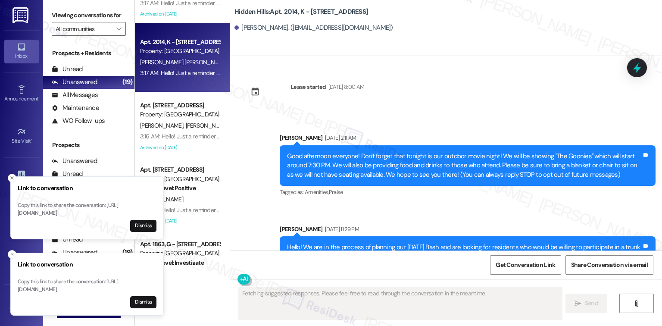
scroll to position [12933, 0]
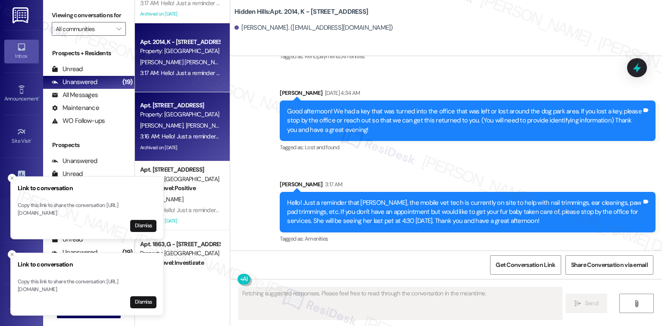
click at [186, 128] on span "[PERSON_NAME]" at bounding box center [207, 126] width 43 height 8
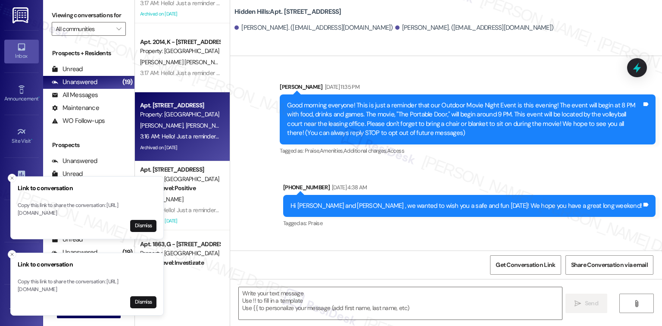
type textarea "Fetching suggested responses. Please feel free to read through the conversation…"
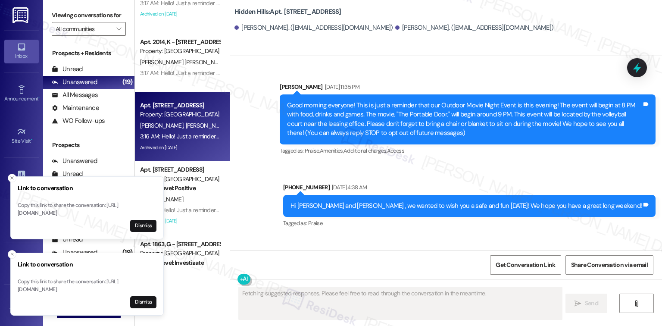
scroll to position [12807, 0]
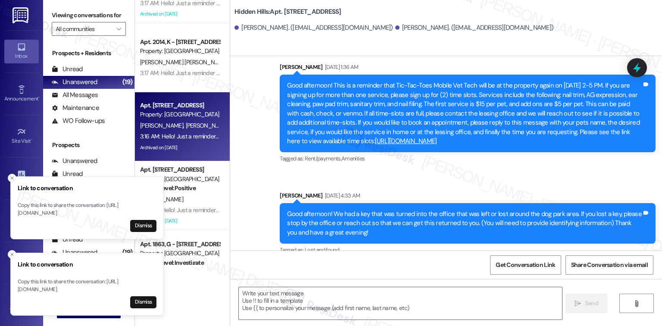
click at [11, 175] on icon "Close toast" at bounding box center [11, 177] width 5 height 5
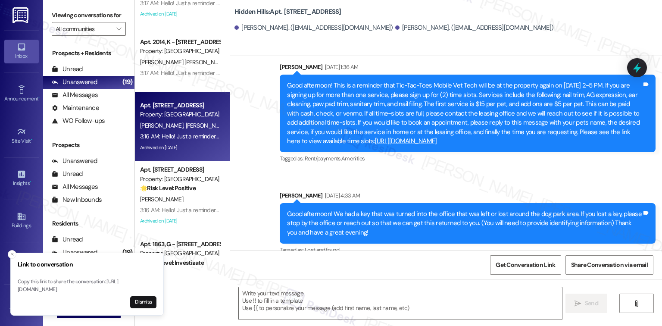
click at [11, 252] on icon "Close toast" at bounding box center [11, 254] width 5 height 5
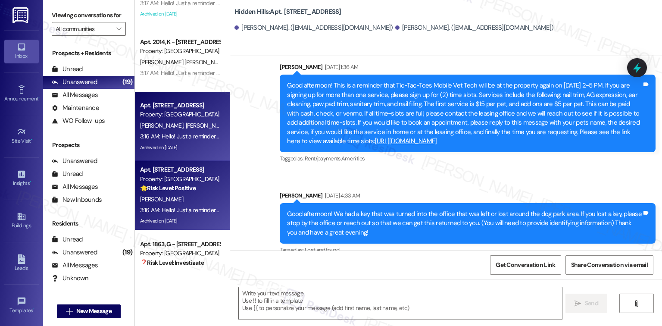
click at [151, 205] on div "3:16 AM: Hello! Just a reminder that [PERSON_NAME], the mobile vet tech is curr…" at bounding box center [179, 210] width 81 height 11
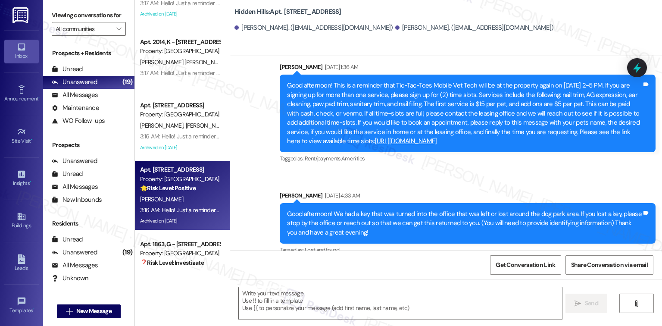
type textarea "Fetching suggested responses. Please feel free to read through the conversation…"
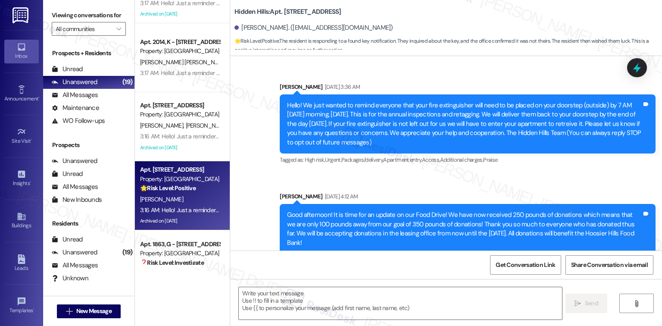
type textarea "Fetching suggested responses. Please feel free to read through the conversation…"
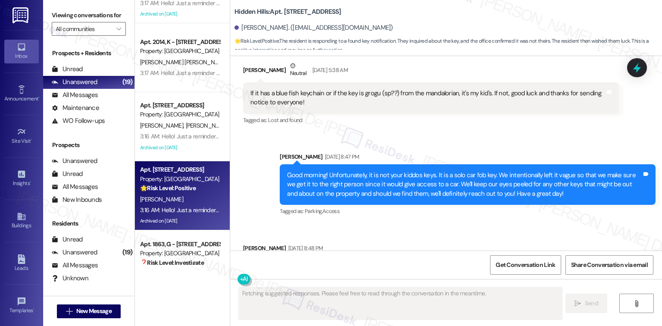
scroll to position [818, 0]
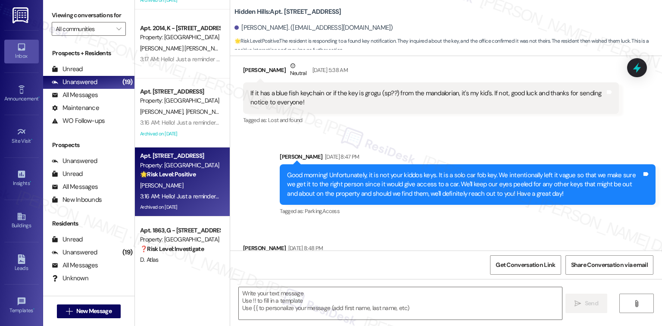
click at [172, 178] on strong "🌟 Risk Level: Positive" at bounding box center [168, 174] width 56 height 8
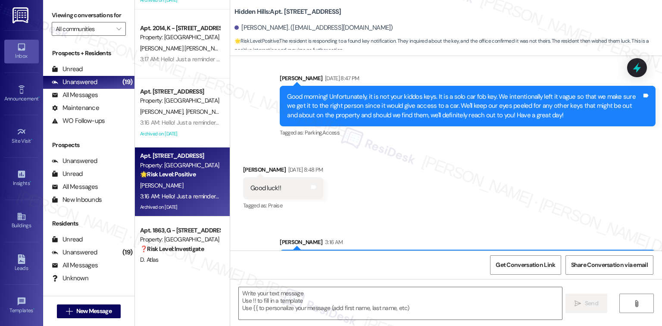
scroll to position [15458, 0]
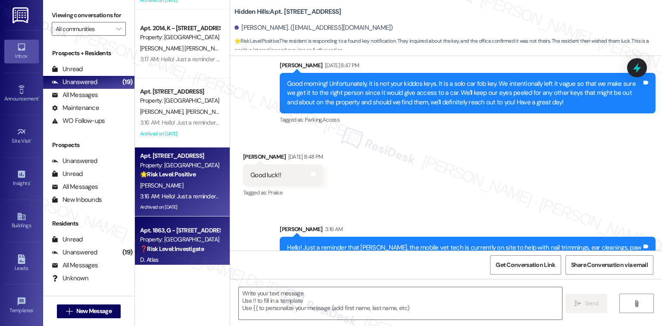
click at [190, 227] on div "Apt. 1863, G - [STREET_ADDRESS]" at bounding box center [180, 230] width 80 height 9
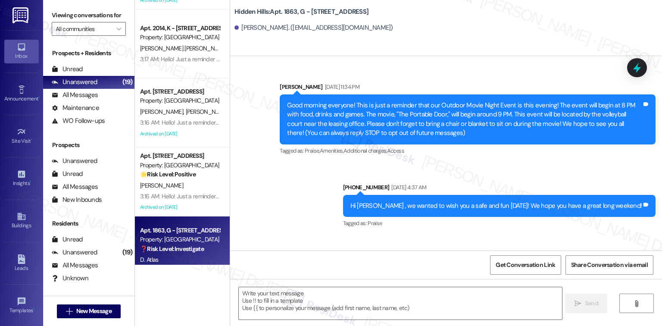
type textarea "Fetching suggested responses. Please feel free to read through the conversation…"
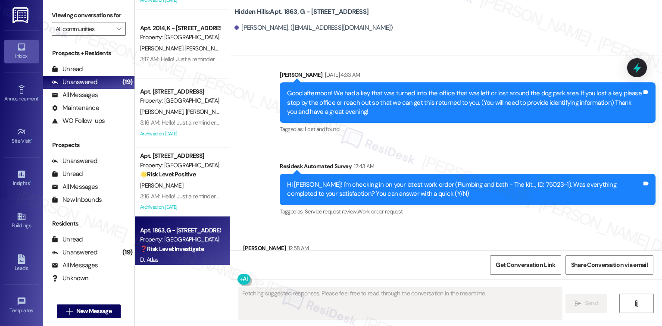
scroll to position [933, 0]
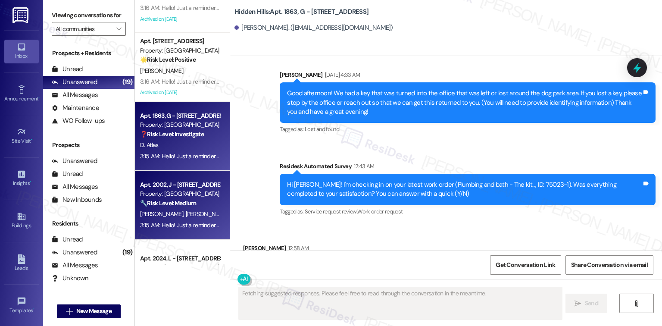
click at [186, 212] on span "[PERSON_NAME]" at bounding box center [207, 214] width 43 height 8
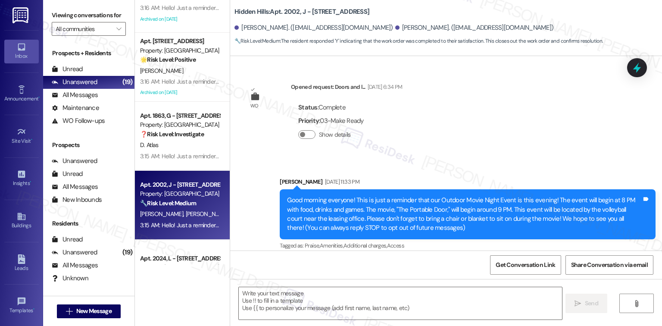
type textarea "Fetching suggested responses. Please feel free to read through the conversation…"
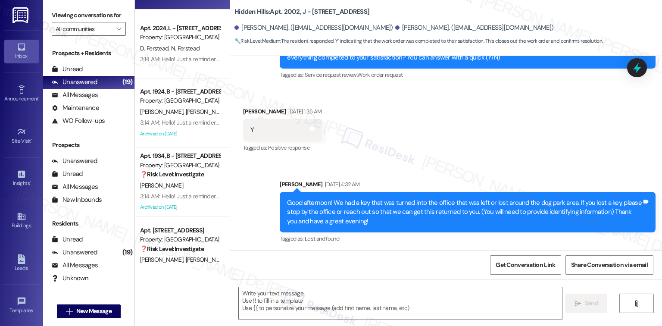
scroll to position [1048, 0]
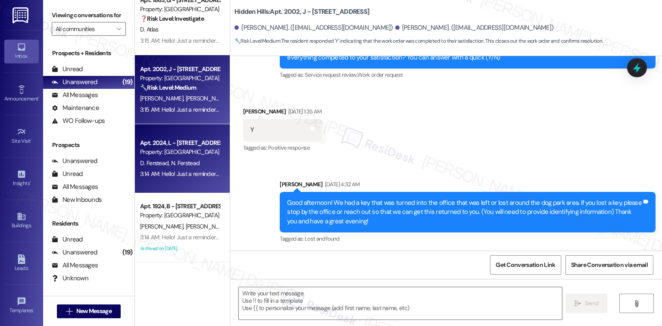
click at [177, 169] on div "3:14 AM: Hello! Just a reminder that [PERSON_NAME], the mobile vet tech is curr…" at bounding box center [179, 174] width 81 height 11
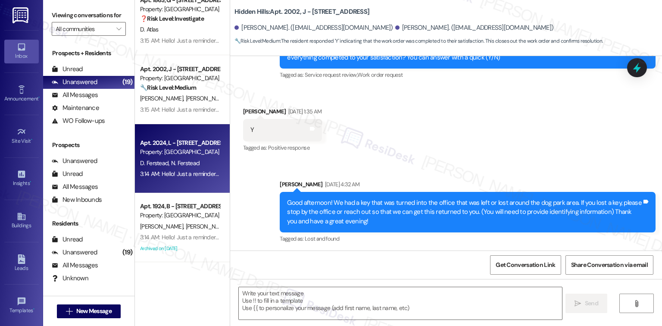
type textarea "Fetching suggested responses. Please feel free to read through the conversation…"
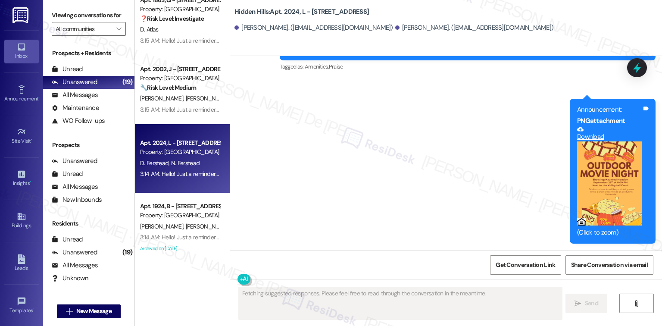
scroll to position [14187, 0]
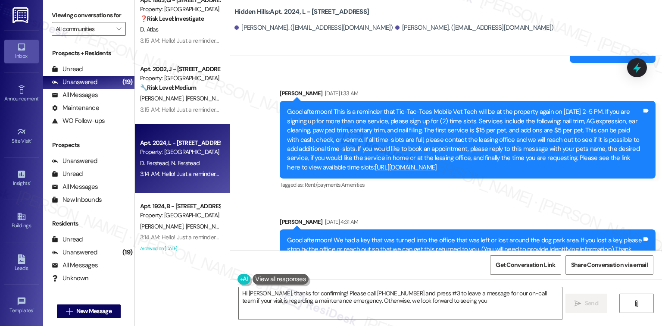
type textarea "Hi [PERSON_NAME], thanks for confirming! Please call [PHONE_NUMBER] and press #…"
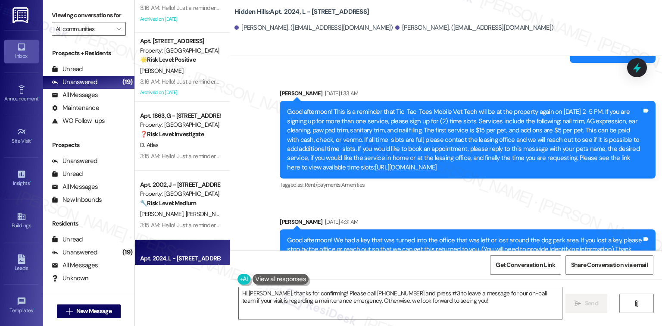
scroll to position [1048, 0]
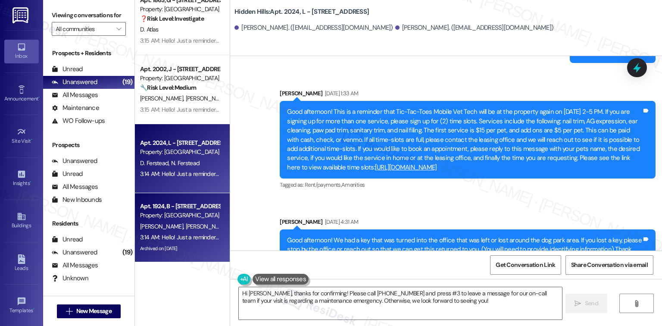
click at [184, 219] on div "Property: [GEOGRAPHIC_DATA]" at bounding box center [180, 215] width 80 height 9
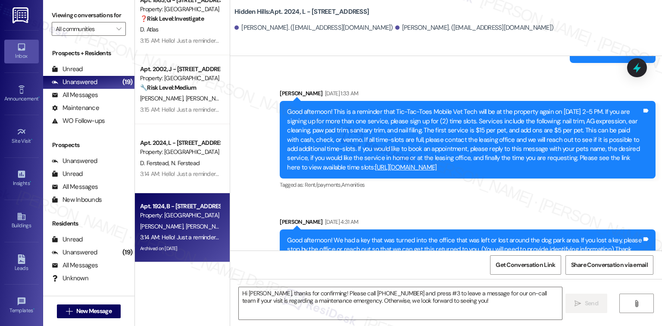
type textarea "Fetching suggested responses. Please feel free to read through the conversation…"
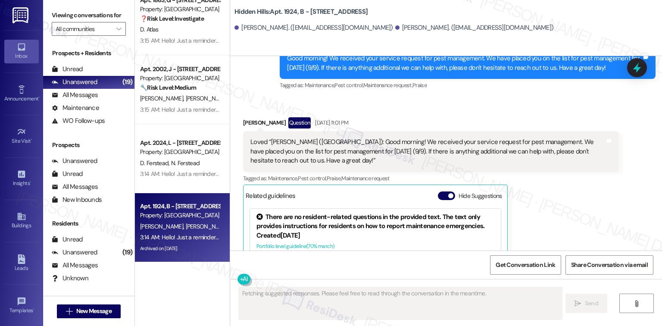
scroll to position [0, 0]
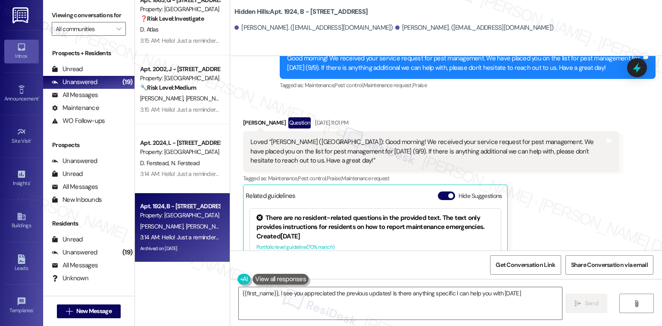
type textarea "{{first_name}}, I see you appreciated the previous updates! Is there anything s…"
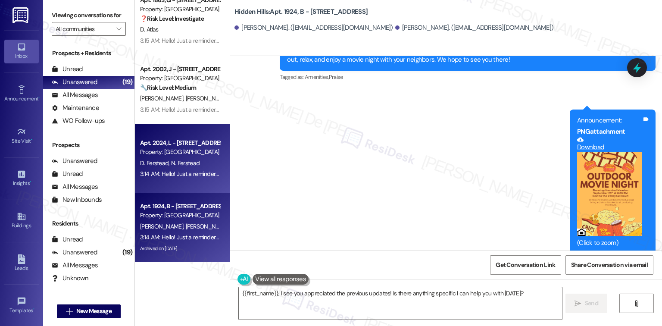
scroll to position [1163, 0]
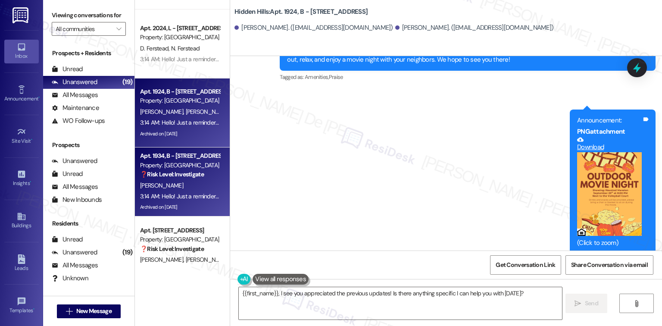
click at [174, 172] on strong "❓ Risk Level: Investigate" at bounding box center [172, 174] width 64 height 8
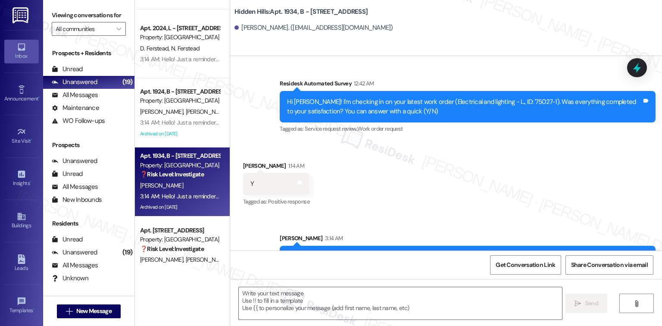
type textarea "Fetching suggested responses. Please feel free to read through the conversation…"
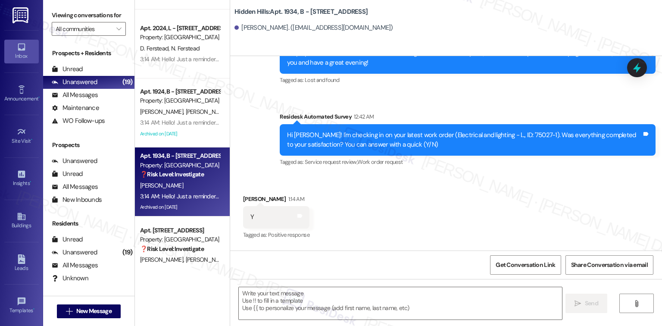
scroll to position [17899, 0]
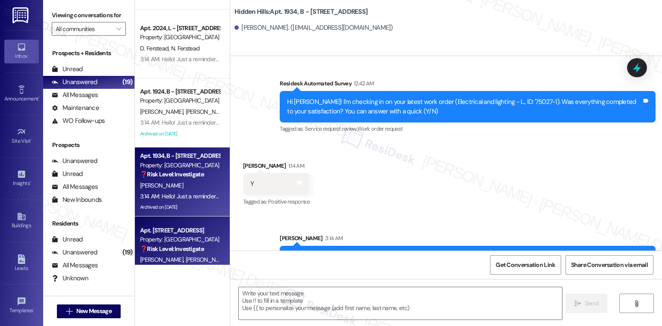
click at [188, 241] on div "Property: [GEOGRAPHIC_DATA]" at bounding box center [180, 239] width 80 height 9
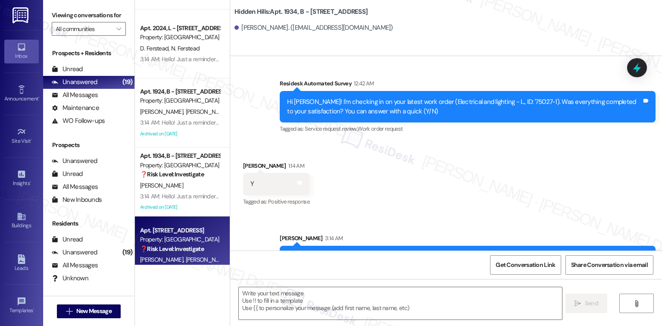
type textarea "Fetching suggested responses. Please feel free to read through the conversation…"
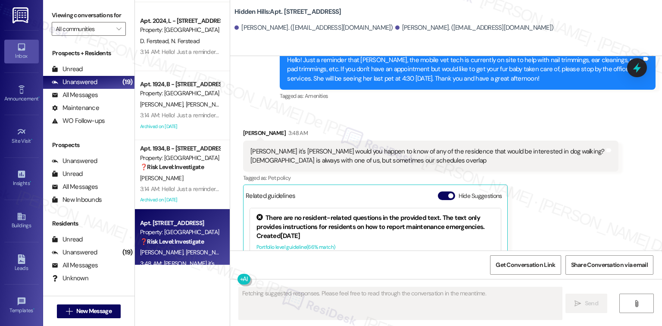
scroll to position [1183, 0]
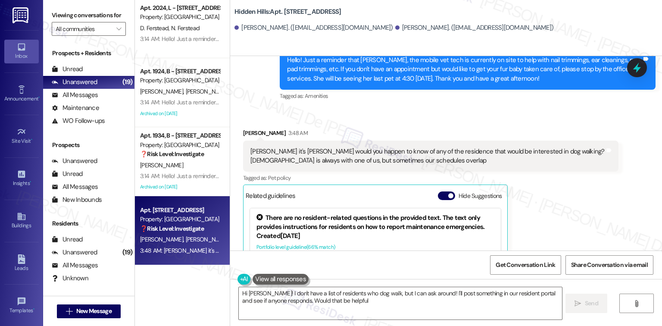
type textarea "Hi [PERSON_NAME]! I don't have a list of residents who dog walk, but I can ask …"
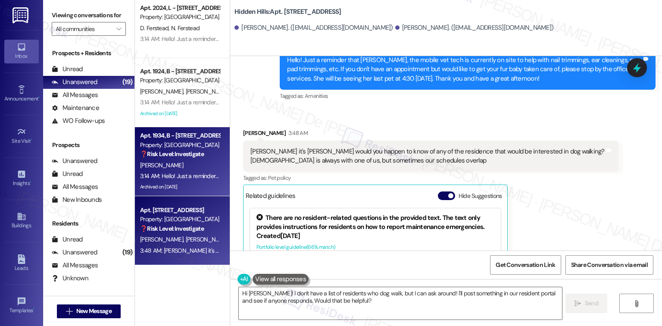
click at [173, 176] on div "3:14 AM: Hello! Just a reminder that [PERSON_NAME], the mobile vet tech is curr…" at bounding box center [592, 176] width 905 height 8
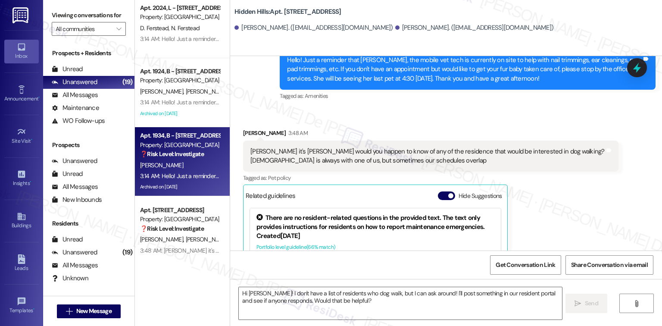
type textarea "Fetching suggested responses. Please feel free to read through the conversation…"
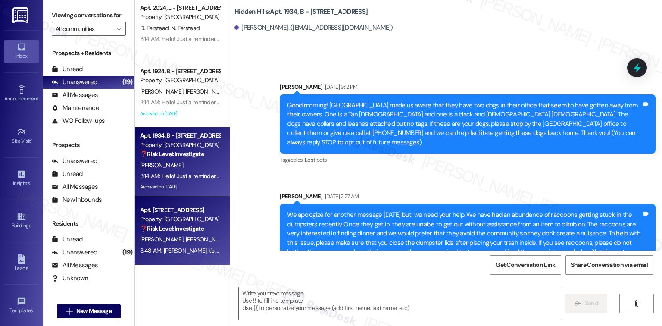
click at [172, 232] on div "❓ Risk Level: Investigate" at bounding box center [180, 228] width 80 height 9
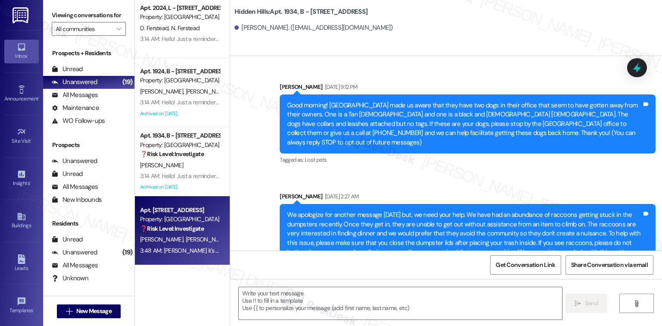
scroll to position [17807, 0]
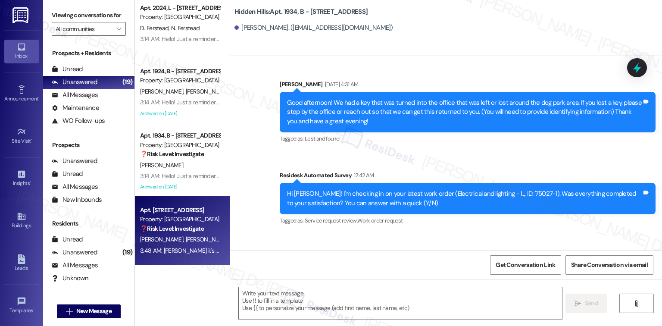
type textarea "Fetching suggested responses. Please feel free to read through the conversation…"
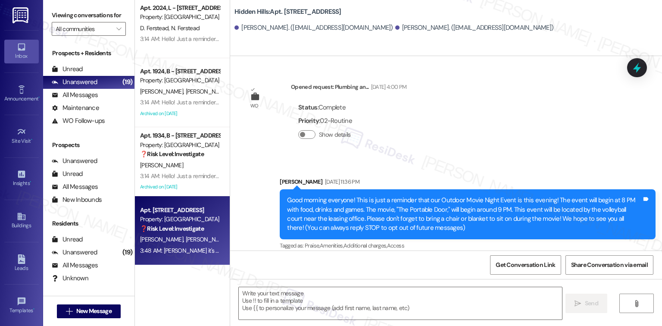
type textarea "Fetching suggested responses. Please feel free to read through the conversation…"
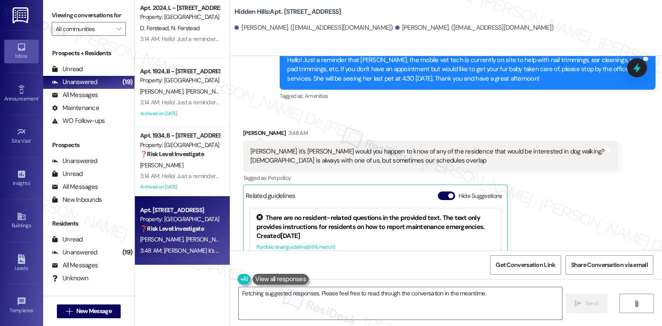
scroll to position [15959, 0]
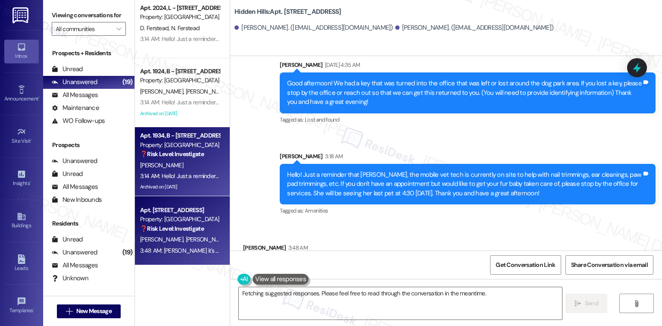
click at [179, 171] on div "3:14 AM: Hello! Just a reminder that [PERSON_NAME], the mobile vet tech is curr…" at bounding box center [179, 176] width 81 height 11
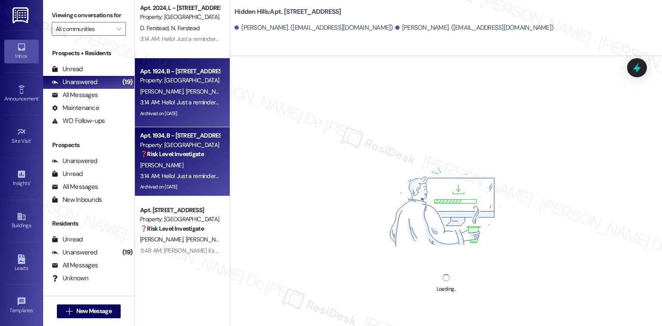
click at [174, 84] on div "Apt. 1924, B - 2201 S Oakdale Dr Property: Hidden Hills" at bounding box center [179, 76] width 81 height 20
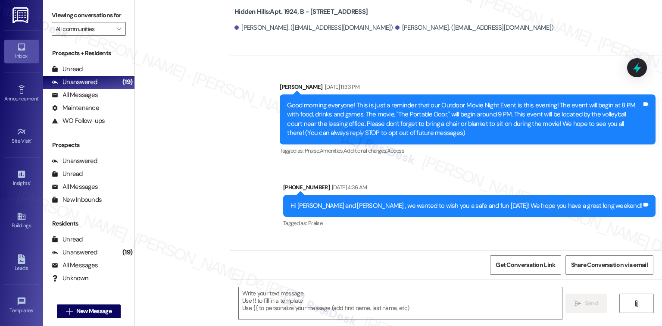
type textarea "Fetching suggested responses. Please feel free to read through the conversation…"
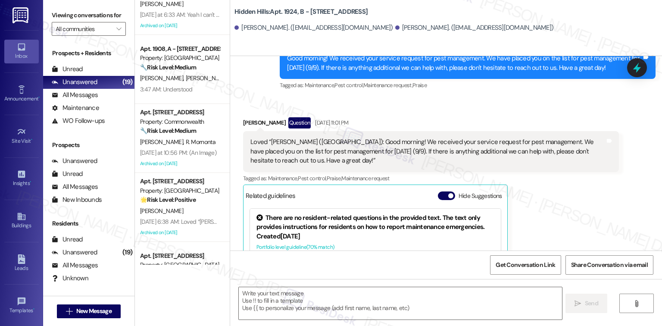
scroll to position [0, 0]
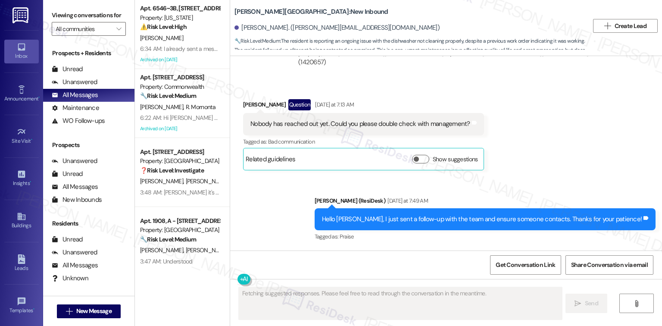
scroll to position [842, 0]
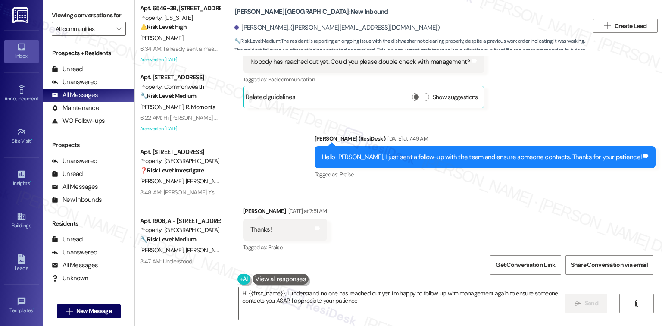
type textarea "Hi {{first_name}}, I understand no one has reached out yet. I'm happy to follow…"
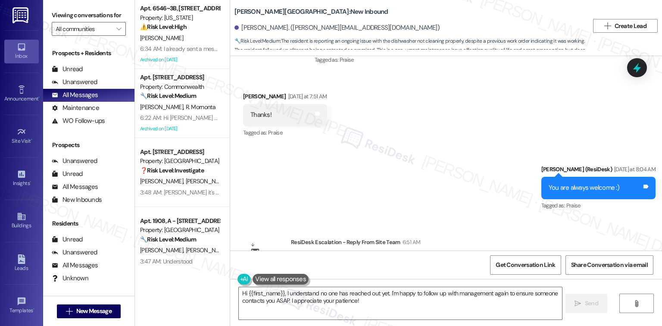
scroll to position [993, 0]
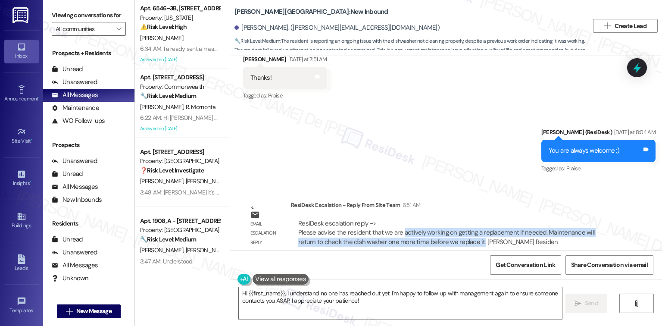
drag, startPoint x: 397, startPoint y: 222, endPoint x: 450, endPoint y: 238, distance: 55.7
type textarea "actively working on getting a replacement if needed. Maintenance will return to…"
click at [450, 238] on div "ResiDesk escalation reply -> Please advise the resident that we are actively wo…" at bounding box center [455, 233] width 328 height 41
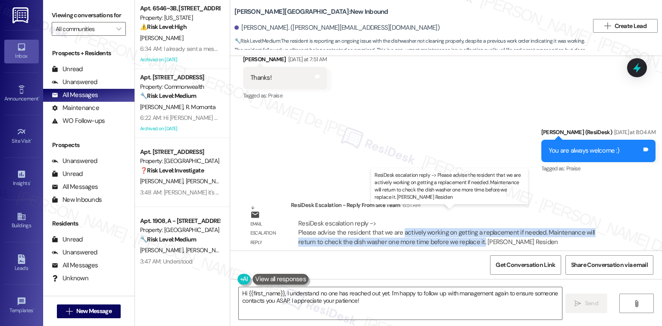
copy div "actively working on getting a replacement if needed. Maintenance will return to…"
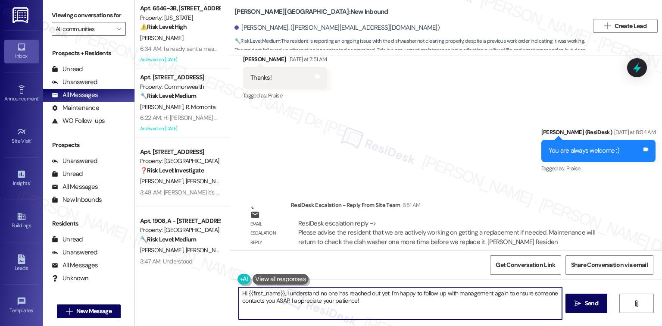
drag, startPoint x: 375, startPoint y: 302, endPoint x: 170, endPoint y: 291, distance: 205.1
click at [170, 291] on div "Apt. 6546~3B, [STREET_ADDRESS][US_STATE] Property: [US_STATE] ⚠️ Risk Level: Hi…" at bounding box center [398, 163] width 527 height 326
paste textarea "actively working on getting a replacement if needed. Maintenance will return to…"
click at [435, 292] on textarea "Hello [PERSON_NAME], I just wanted to let you know that I got a response from t…" at bounding box center [400, 303] width 323 height 32
click at [402, 298] on textarea "Hello Lev, I just wanted to let you know that I got a response from the team an…" at bounding box center [400, 303] width 323 height 32
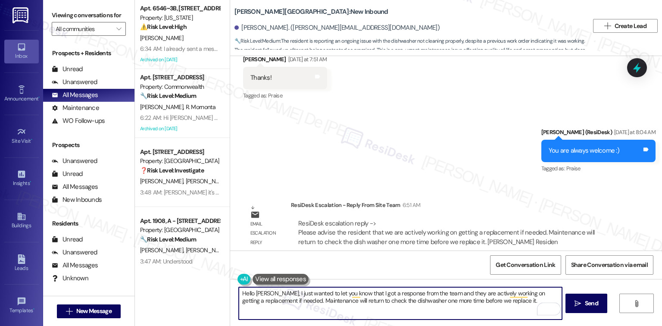
click at [522, 297] on textarea "Hello Lev, I just wanted to let you know that I got a response from the team an…" at bounding box center [400, 303] width 323 height 32
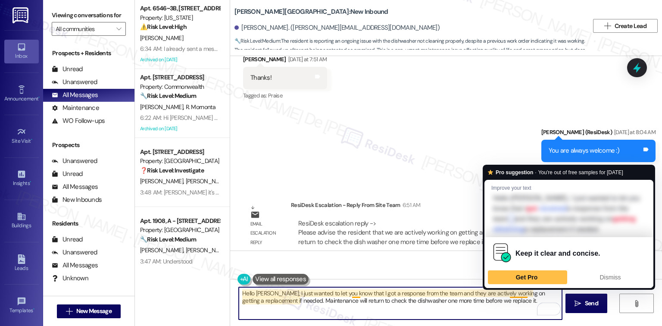
click at [516, 304] on textarea "Hello Lev, I just wanted to let you know that I got a response from the team an…" at bounding box center [400, 303] width 323 height 32
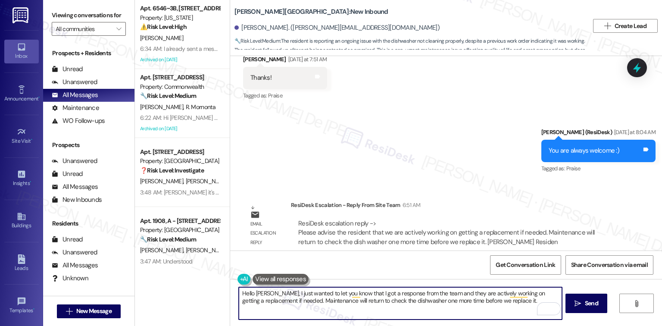
click at [514, 293] on textarea "Hello Lev, I just wanted to let you know that I got a response from the team an…" at bounding box center [400, 303] width 323 height 32
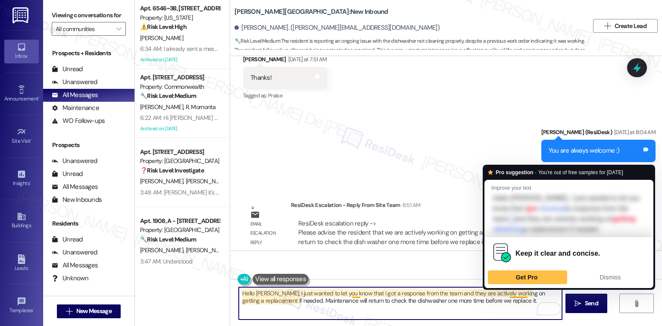
click at [512, 295] on textarea "Hello Lev, I just wanted to let you know that I got a response from the team an…" at bounding box center [400, 303] width 323 height 32
click at [519, 304] on textarea "Hello Lev, I just wanted to let you know that I got a response from the team an…" at bounding box center [400, 303] width 323 height 32
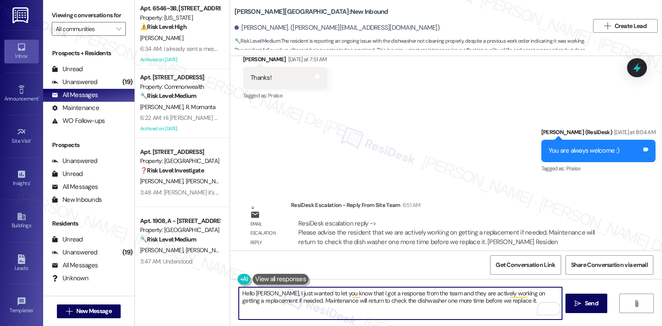
paste textarea "Please let me know if there’s anything more I can do for you."
type textarea "Hello Lev, I just wanted to let you know that I got a response from the team an…"
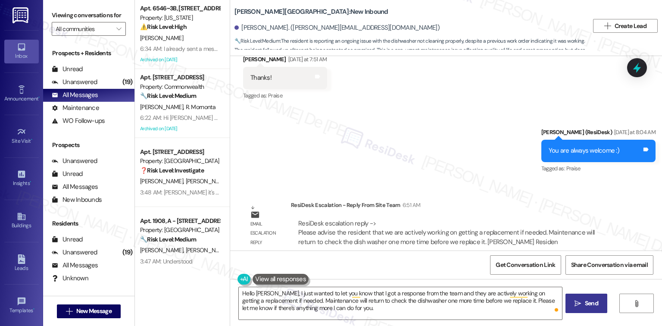
click at [590, 307] on span "Send" at bounding box center [591, 303] width 13 height 9
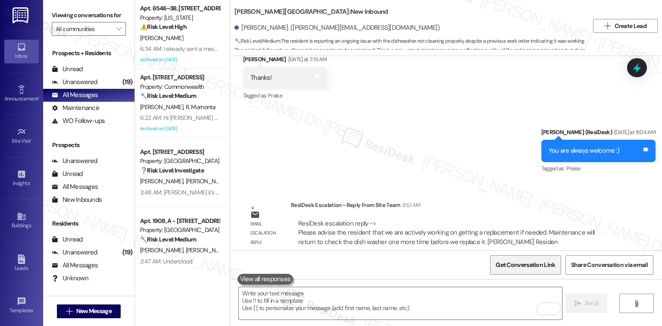
click at [514, 260] on span "Get Conversation Link" at bounding box center [525, 265] width 63 height 19
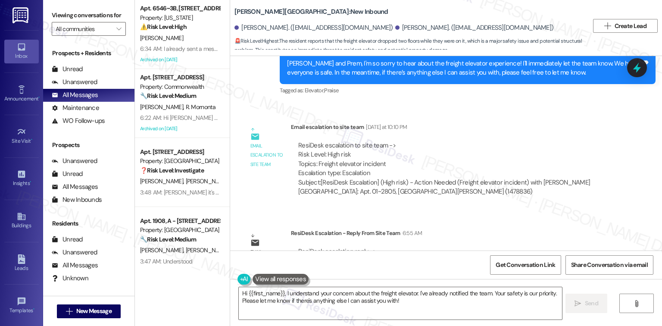
scroll to position [1144, 0]
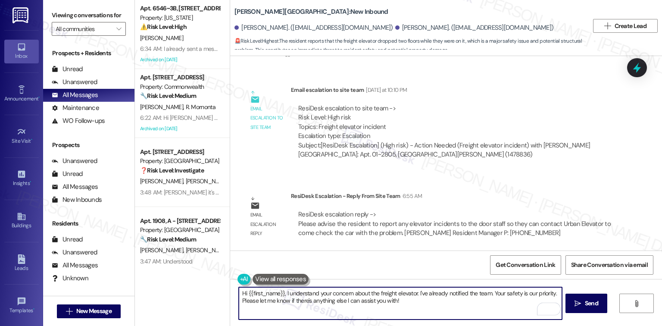
drag, startPoint x: 391, startPoint y: 302, endPoint x: 232, endPoint y: 287, distance: 160.3
click at [234, 287] on div "Hi {{first_name}}, I understand your concern about the freight elevator. I've a…" at bounding box center [396, 303] width 324 height 33
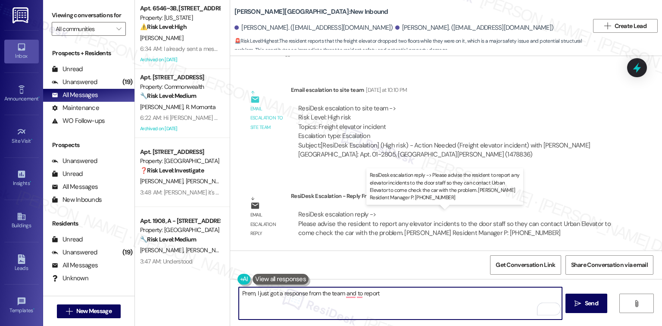
type textarea "Prem, I just got a response from the team and to report"
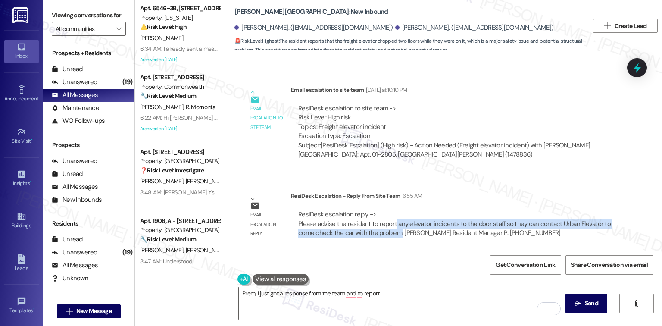
drag, startPoint x: 389, startPoint y: 223, endPoint x: 396, endPoint y: 242, distance: 19.8
type textarea "any elevator incidents to the door staff so they can contact Urban Elevator to …"
click at [396, 242] on div "ResiDesk escalation reply -> Please advise the resident to report any elevator …" at bounding box center [455, 223] width 328 height 41
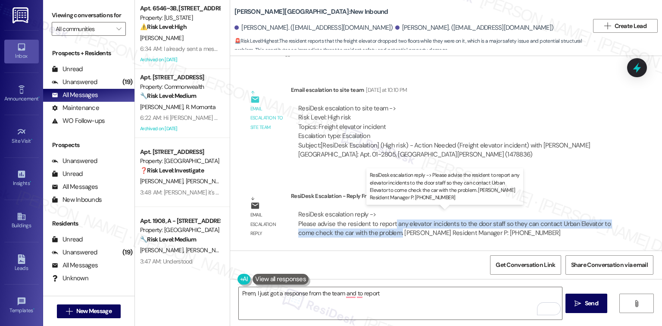
copy div "any elevator incidents to the door staff so they can contact Urban Elevator to …"
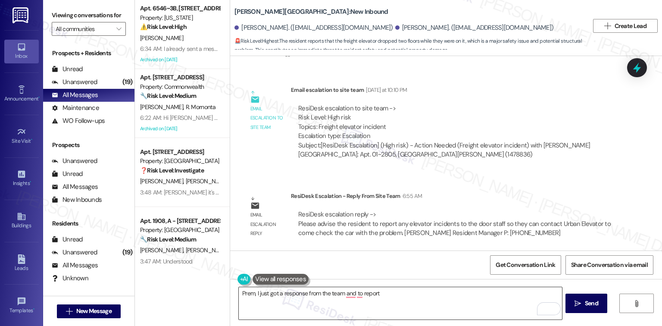
click at [393, 291] on textarea "Prem, I just got a response from the team and to report" at bounding box center [400, 303] width 323 height 32
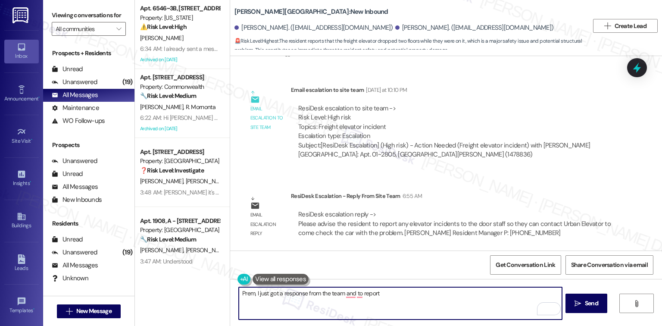
paste textarea "any elevator incidents to the door staff so they can contact Urban Elevator to …"
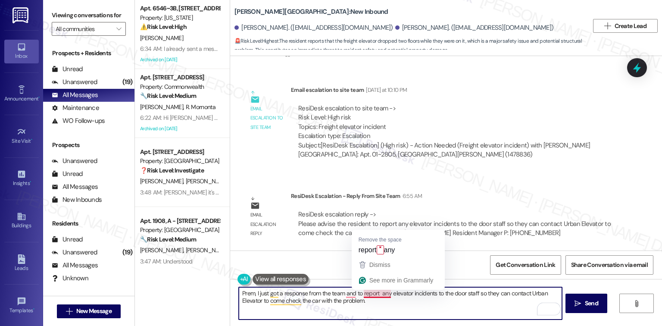
click at [378, 293] on textarea "Prem, I just got a response from the team and to report any elevator incidents …" at bounding box center [400, 303] width 323 height 32
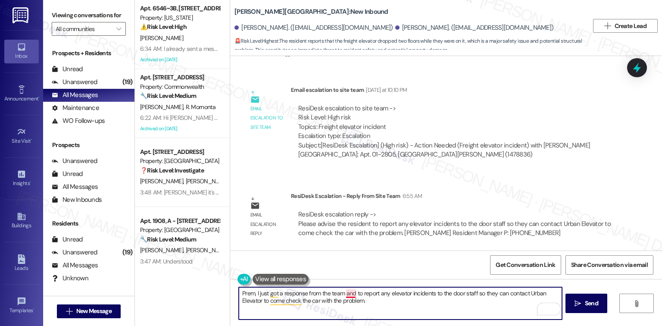
click at [348, 293] on textarea "Prem, I just got a response from the team and to report any elevator incidents …" at bounding box center [400, 303] width 323 height 32
click at [376, 303] on textarea "Prem, I just got a response from the team, and to report any elevator incidents…" at bounding box center [400, 303] width 323 height 32
paste textarea "Please don’t hesitate to let me know if there’s anything I can help you with."
type textarea "Prem, I just got a response from the team, and to report any elevator incidents…"
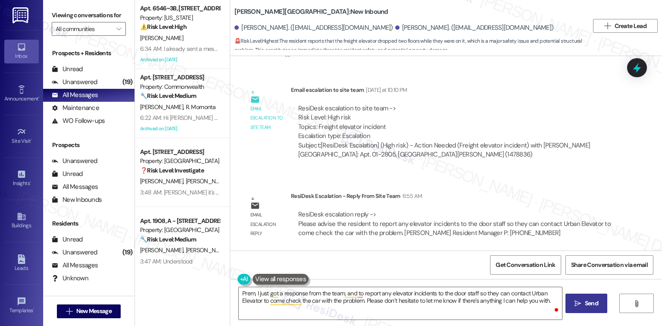
click at [581, 302] on span " Send" at bounding box center [586, 303] width 27 height 9
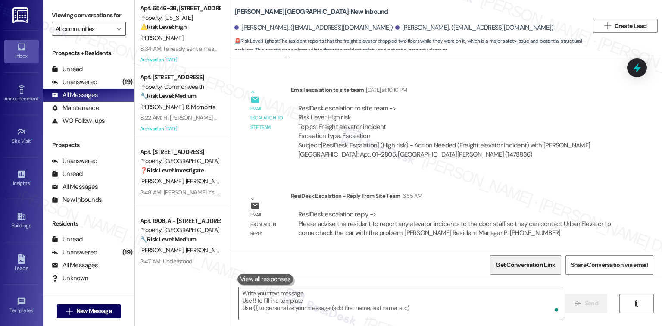
click at [524, 260] on span "Get Conversation Link" at bounding box center [525, 264] width 59 height 9
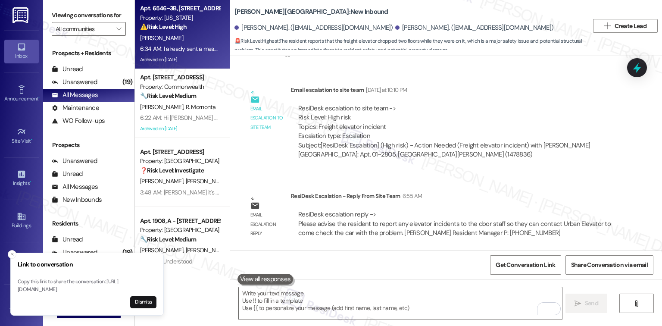
click at [161, 47] on div "6:34 AM: I already sent a message to the team to double-check the available uni…" at bounding box center [291, 49] width 303 height 8
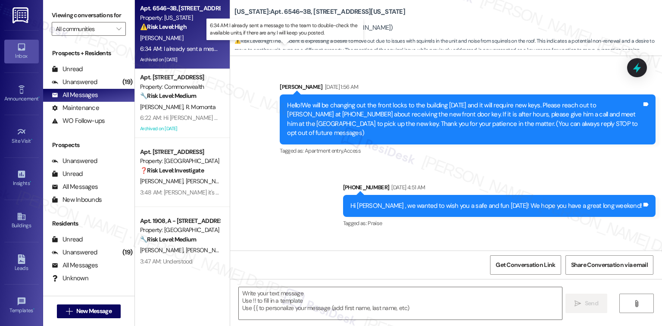
scroll to position [8556, 0]
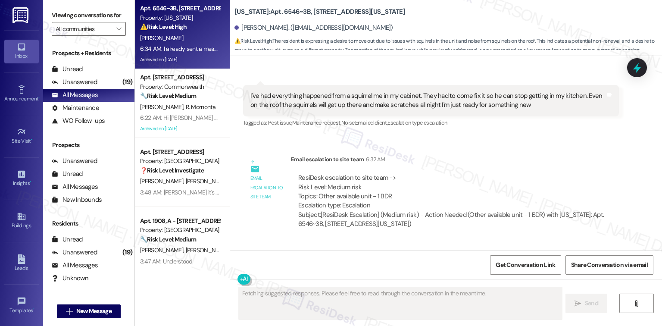
type textarea "Fetching suggested responses. Please feel free to read through the conversation…"
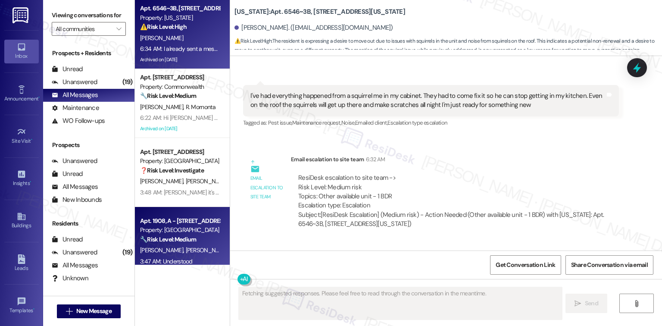
click at [179, 242] on strong "🔧 Risk Level: Medium" at bounding box center [168, 239] width 56 height 8
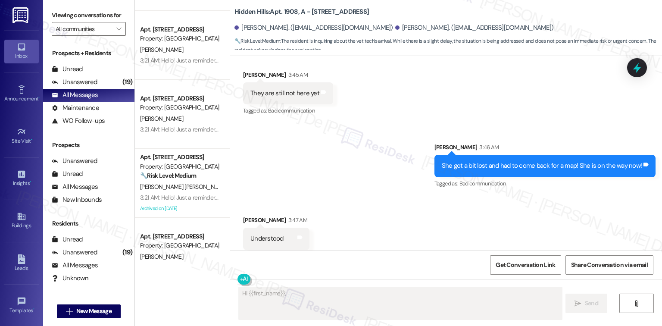
scroll to position [460, 0]
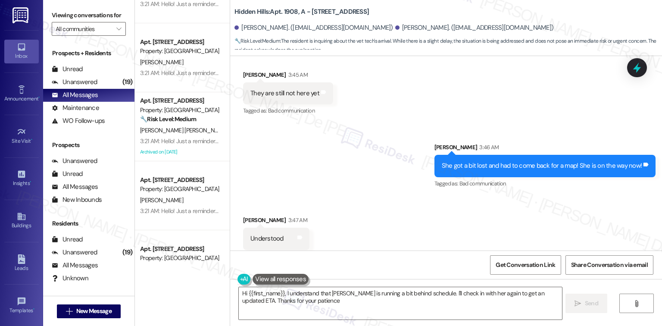
type textarea "Hi {{first_name}}, I understand that Sarai is running a bit behind schedule. I'…"
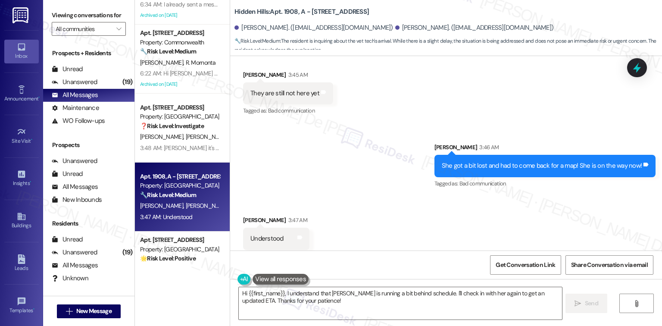
scroll to position [0, 0]
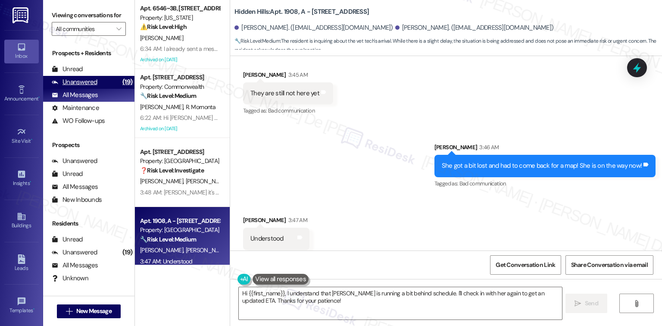
click at [100, 82] on div "Unanswered (19)" at bounding box center [88, 82] width 91 height 13
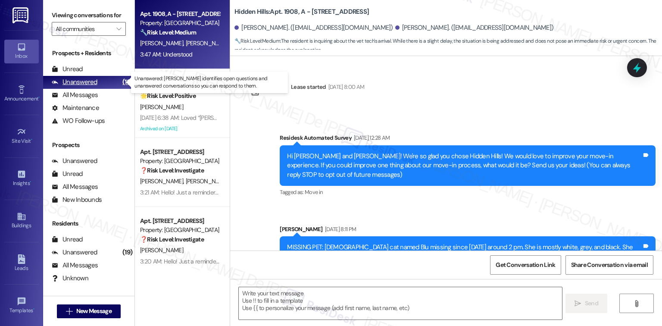
scroll to position [5246, 0]
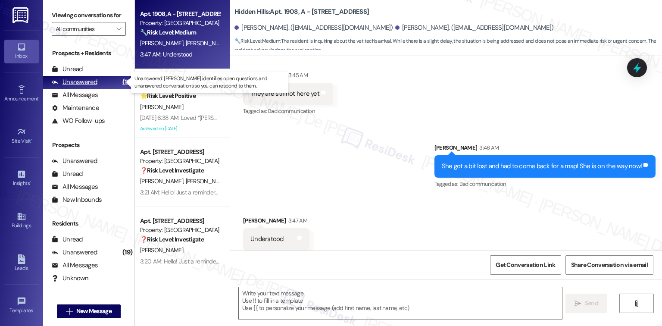
type textarea "Fetching suggested responses. Please feel free to read through the conversation…"
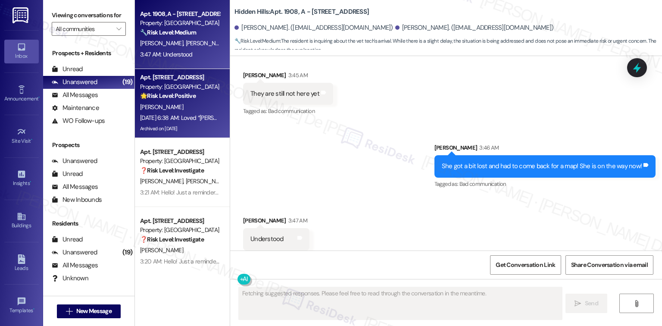
click at [203, 100] on div "Apt. 1860, F - 2201 S Oakdale Dr Property: Hidden Hills 🌟 Risk Level: Positive …" at bounding box center [179, 86] width 81 height 29
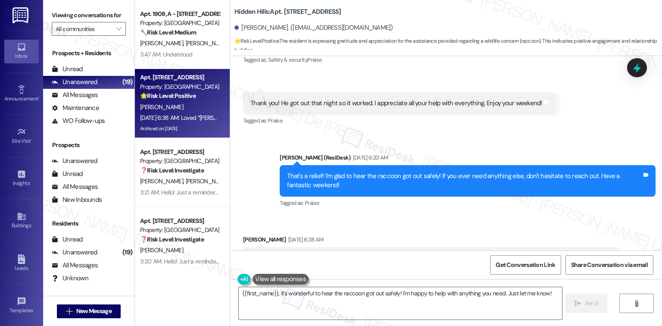
scroll to position [12347, 0]
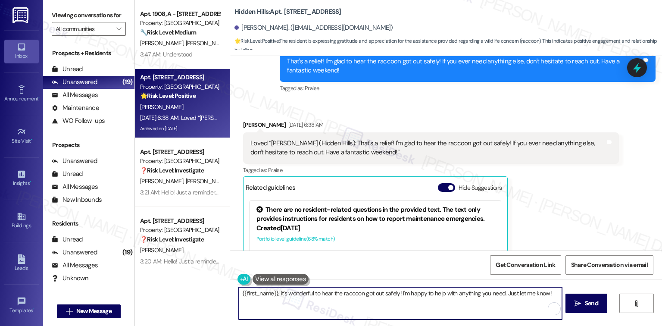
drag, startPoint x: 550, startPoint y: 297, endPoint x: 197, endPoint y: 276, distance: 354.1
click at [212, 291] on div "Apt. 1908, A - 2201 S Oakdale Dr Property: Hidden Hills 🔧 Risk Level: Medium Th…" at bounding box center [398, 163] width 527 height 326
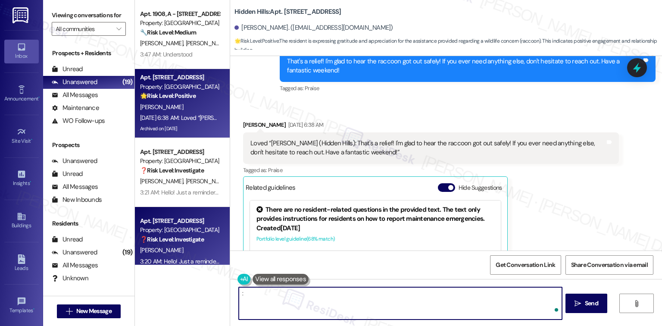
type textarea ":)"
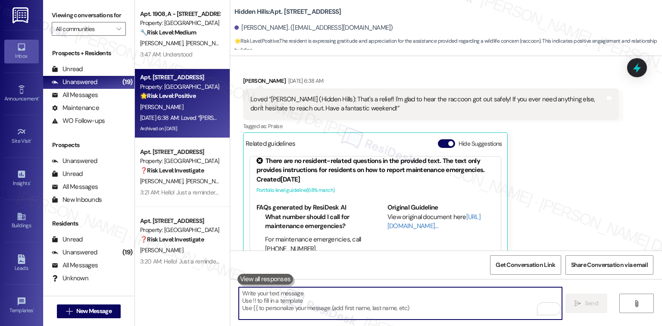
scroll to position [12408, 0]
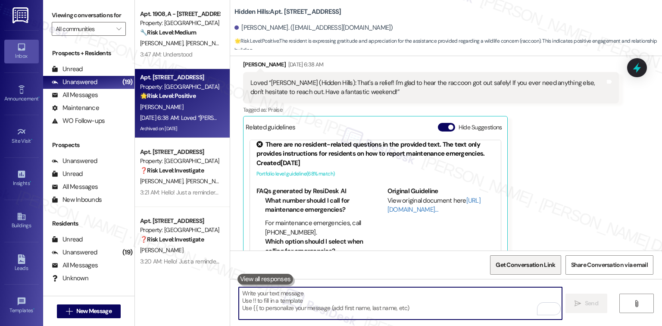
click at [514, 266] on span "Get Conversation Link" at bounding box center [525, 264] width 59 height 9
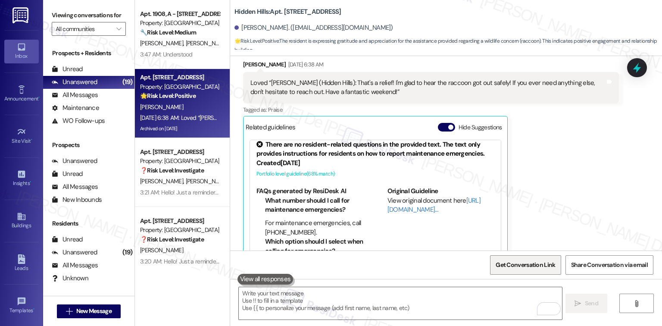
click at [514, 266] on span "Get Conversation Link" at bounding box center [525, 264] width 59 height 9
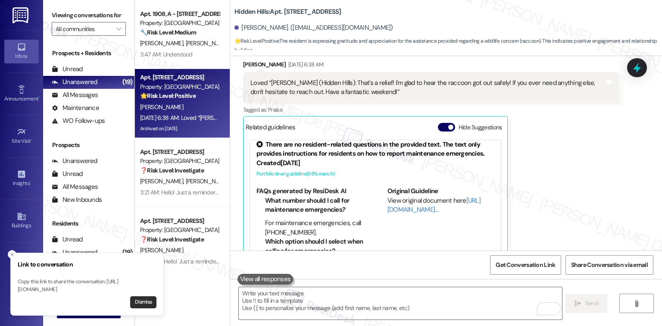
click at [141, 303] on button "Dismiss" at bounding box center [143, 302] width 26 height 12
